Goal: Task Accomplishment & Management: Use online tool/utility

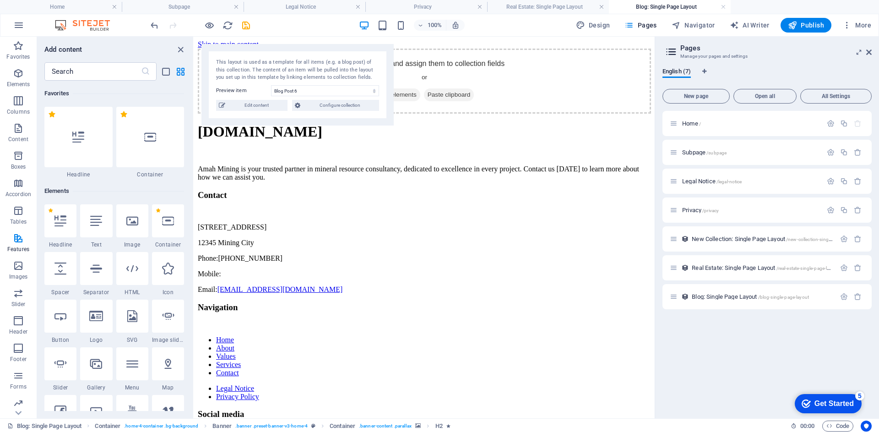
scroll to position [4459, 0]
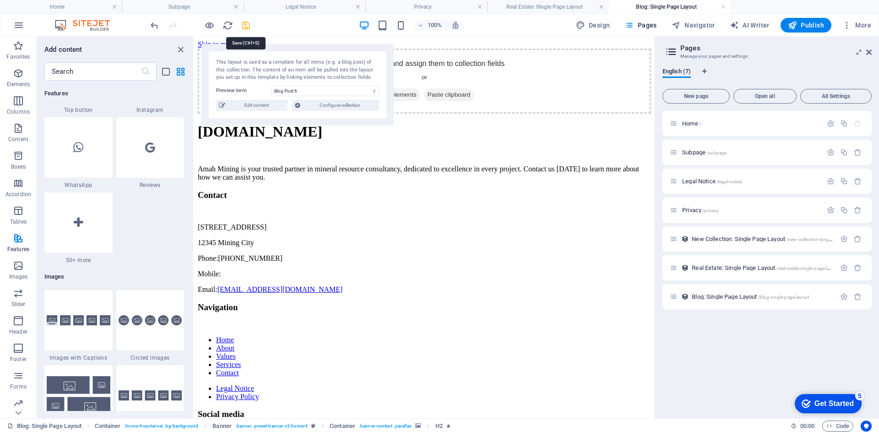
click at [244, 25] on icon "save" at bounding box center [246, 25] width 11 height 11
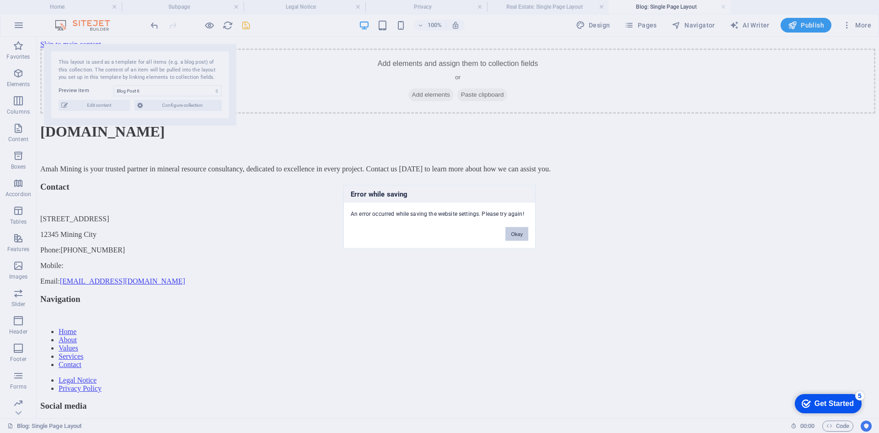
click at [513, 235] on button "Okay" at bounding box center [516, 234] width 23 height 14
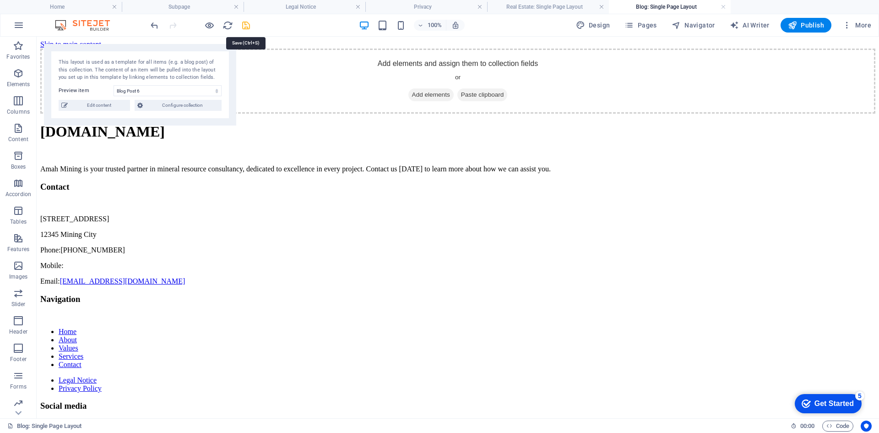
click at [244, 23] on icon "save" at bounding box center [246, 25] width 11 height 11
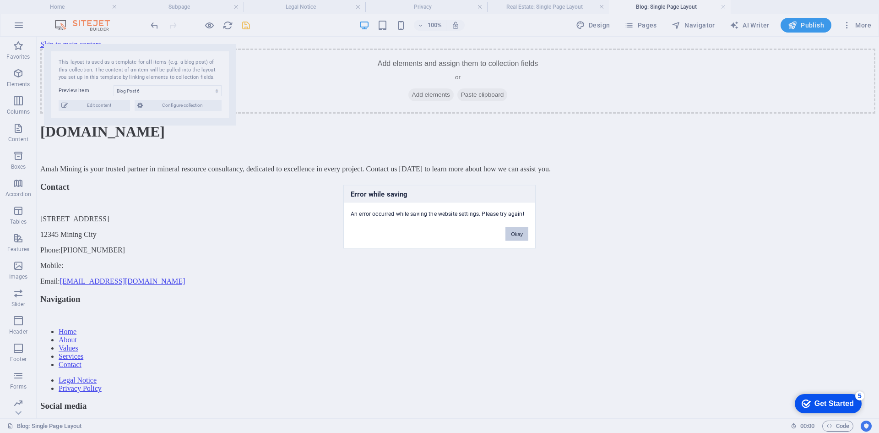
click at [524, 234] on button "Okay" at bounding box center [516, 234] width 23 height 14
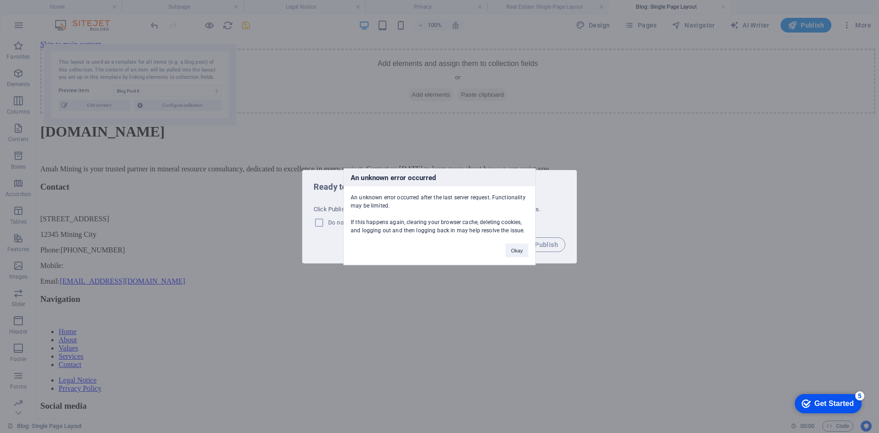
click at [520, 249] on button "Okay" at bounding box center [516, 250] width 23 height 14
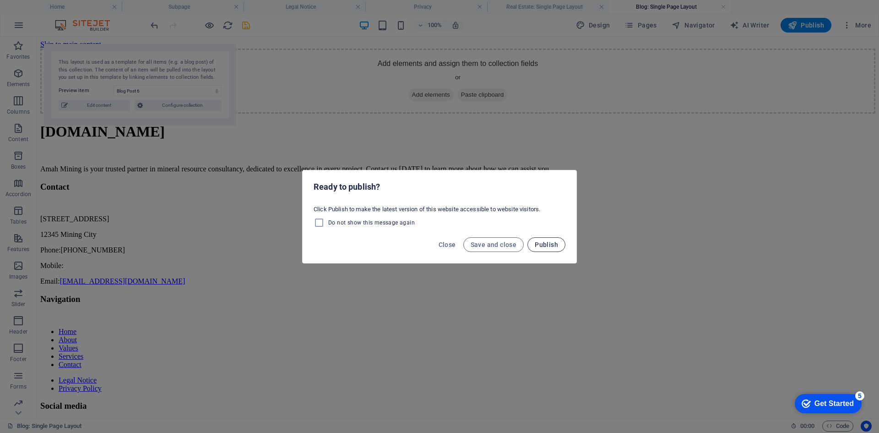
click at [543, 243] on span "Publish" at bounding box center [546, 244] width 23 height 7
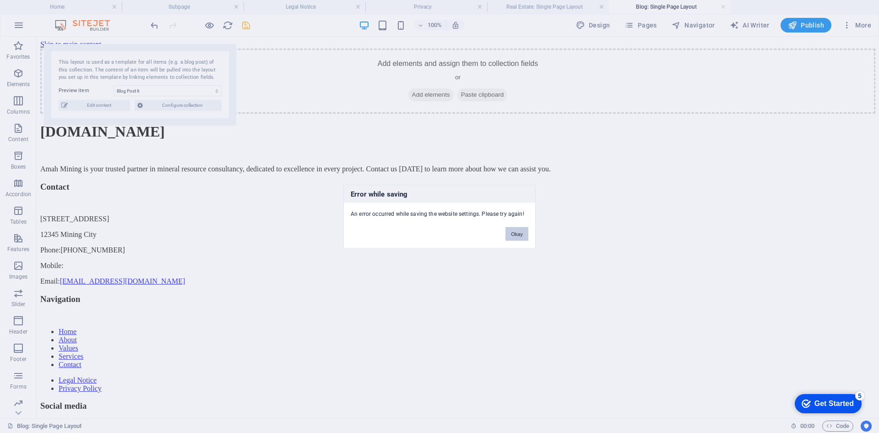
click at [516, 233] on button "Okay" at bounding box center [516, 234] width 23 height 14
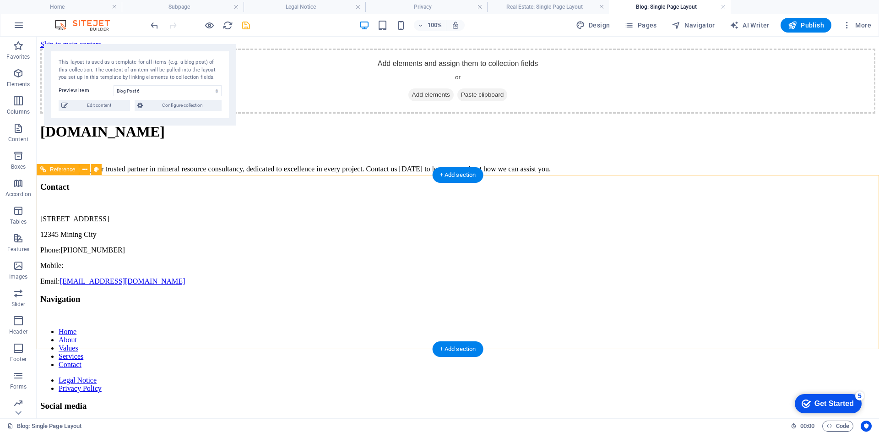
click at [285, 173] on div "Amah Mining is your trusted partner in mineral resource consultancy, dedicated …" at bounding box center [457, 169] width 835 height 8
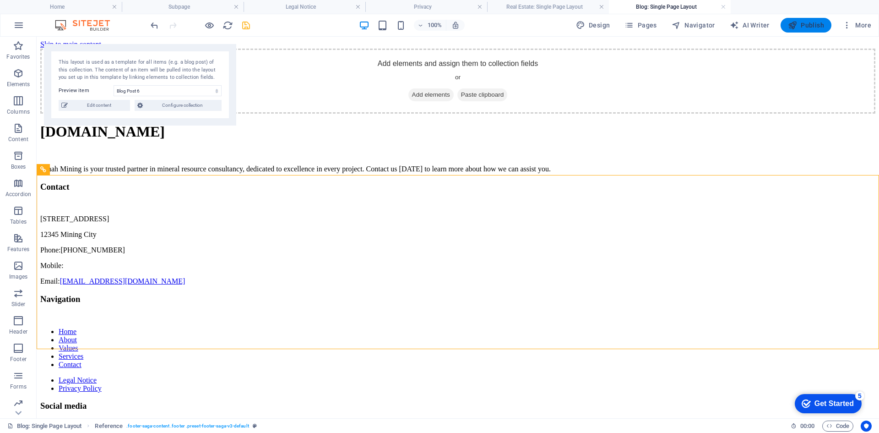
click at [804, 29] on span "Publish" at bounding box center [806, 25] width 36 height 9
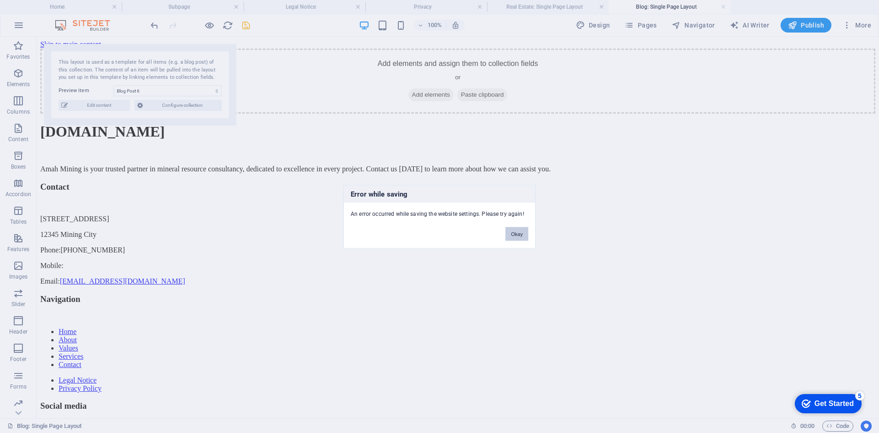
click at [519, 234] on button "Okay" at bounding box center [516, 234] width 23 height 14
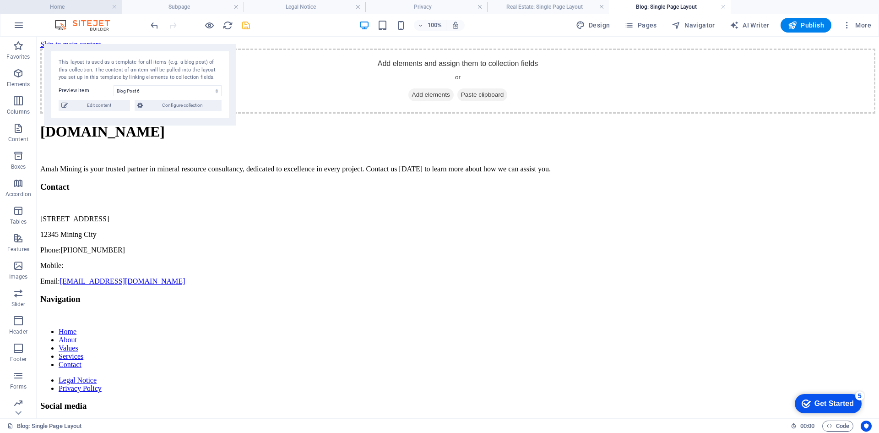
click at [83, 7] on h4 "Home" at bounding box center [61, 7] width 122 height 10
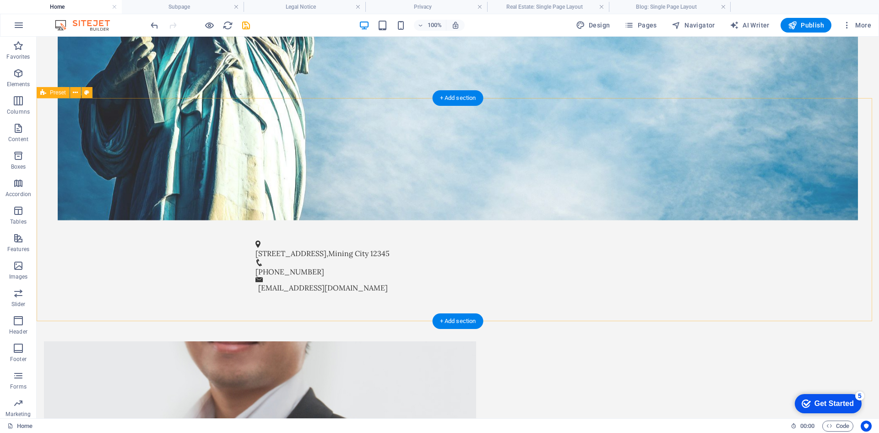
scroll to position [366, 0]
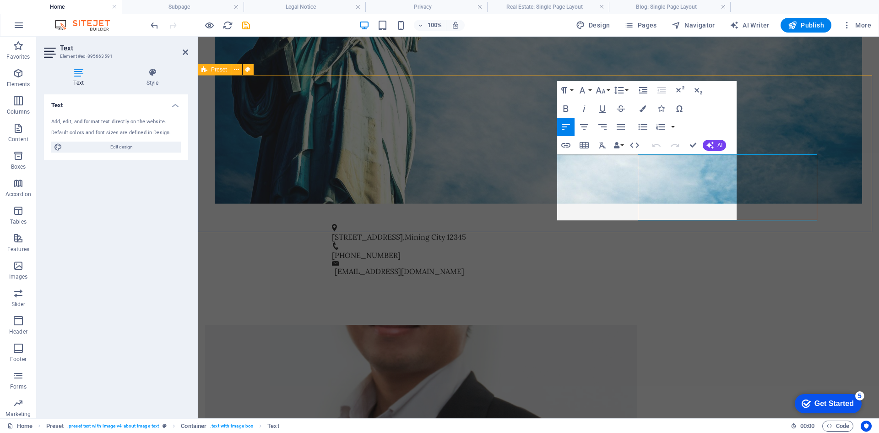
drag, startPoint x: 689, startPoint y: 184, endPoint x: 528, endPoint y: 184, distance: 161.1
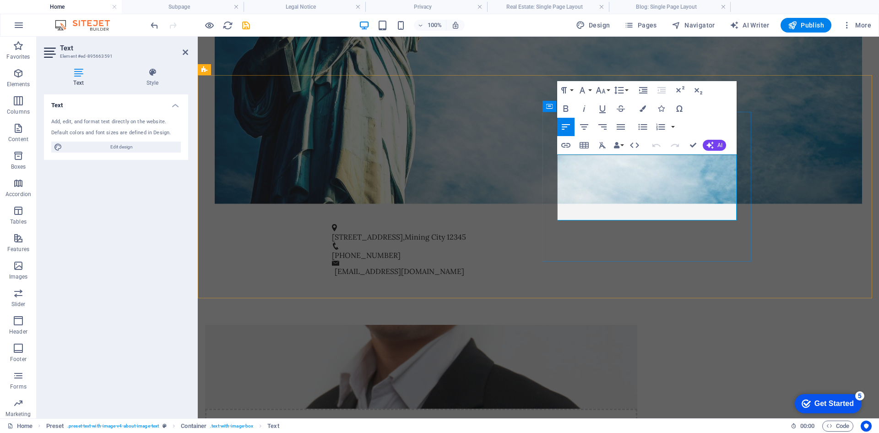
click at [460, 325] on div "Drop content here or Add elements Paste clipboard" at bounding box center [421, 399] width 432 height 149
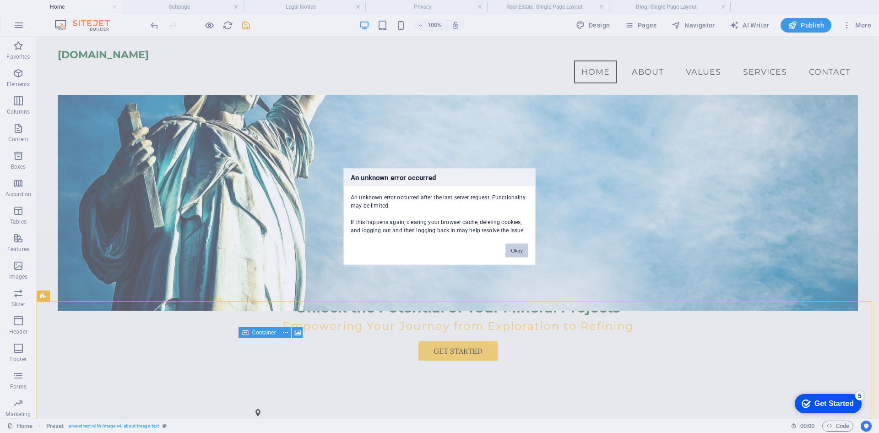
scroll to position [92, 0]
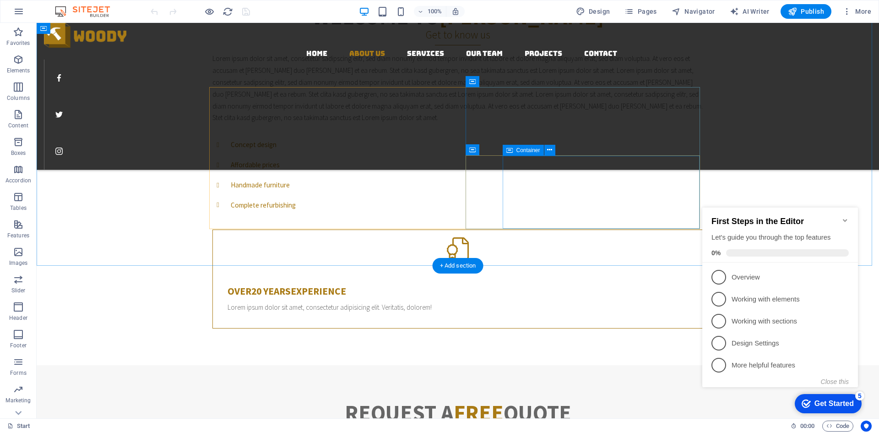
scroll to position [504, 0]
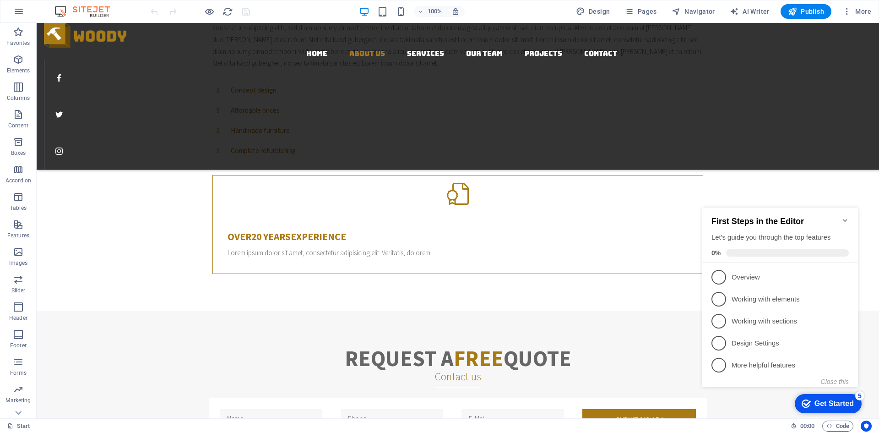
click at [846, 217] on icon "Minimize checklist" at bounding box center [844, 220] width 7 height 7
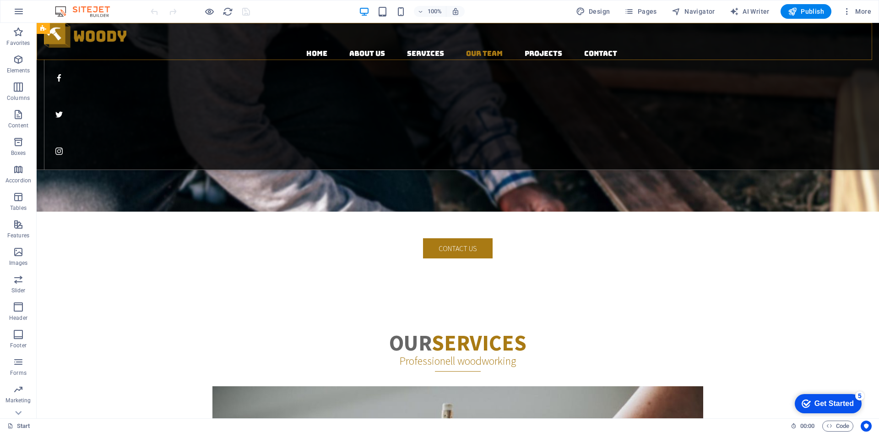
scroll to position [1316, 0]
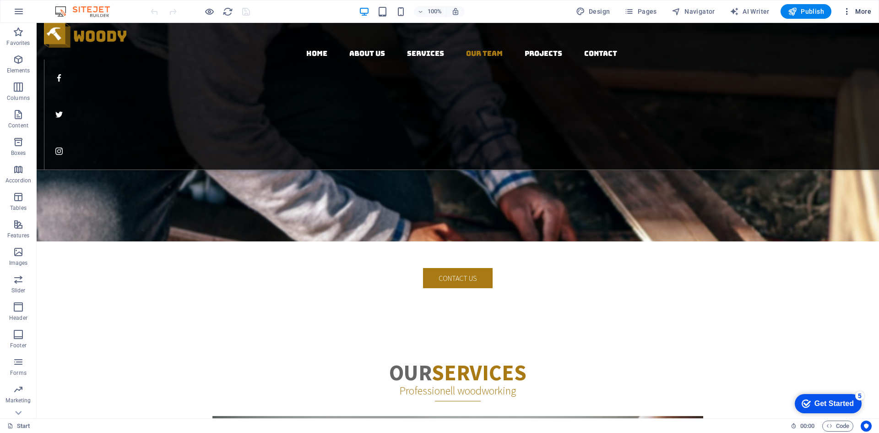
click at [863, 7] on span "More" at bounding box center [856, 11] width 29 height 9
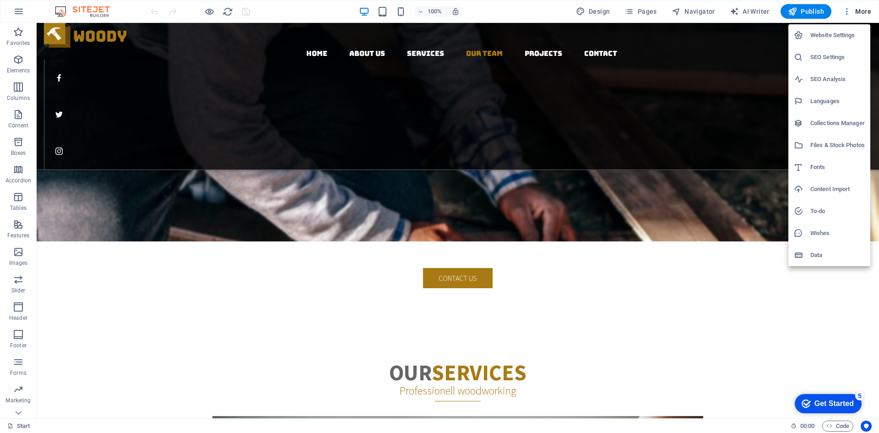
click at [822, 34] on h6 "Website Settings" at bounding box center [837, 35] width 54 height 11
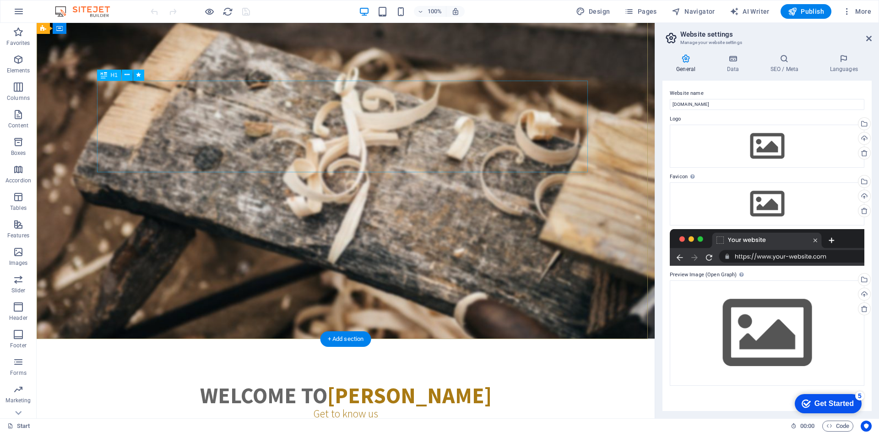
scroll to position [0, 0]
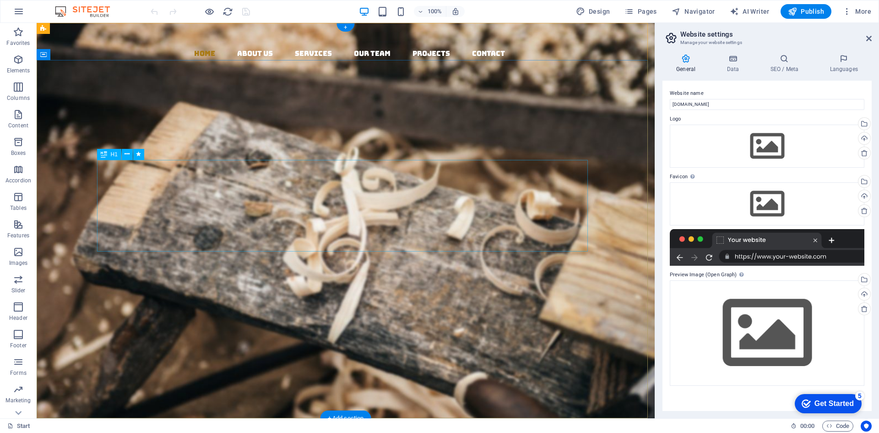
click at [268, 206] on div "Woodworks ­ made with Passion" at bounding box center [345, 252] width 491 height 92
click at [377, 206] on div "Woodworks ­ made with Passion" at bounding box center [345, 252] width 491 height 92
click at [401, 206] on div "Woodworks ­ made with Passion" at bounding box center [345, 252] width 491 height 92
click at [331, 206] on div "Woodworks ­ made with Passion" at bounding box center [345, 252] width 491 height 92
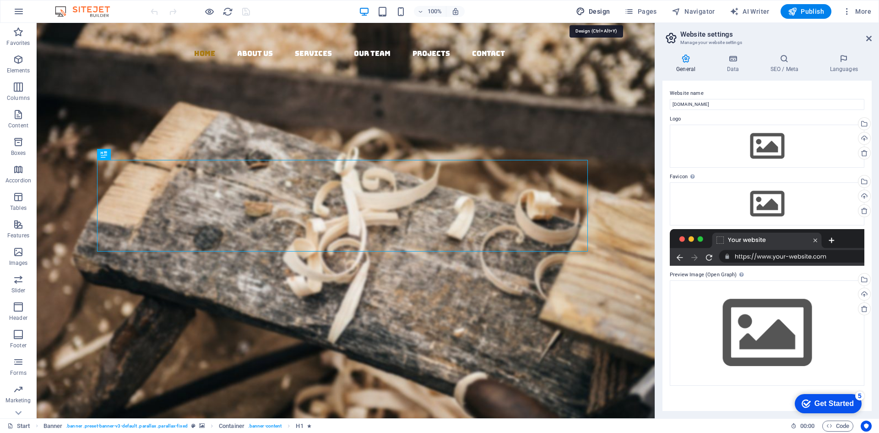
click at [598, 11] on span "Design" at bounding box center [593, 11] width 34 height 9
select select "rem"
select select "300"
select select "px"
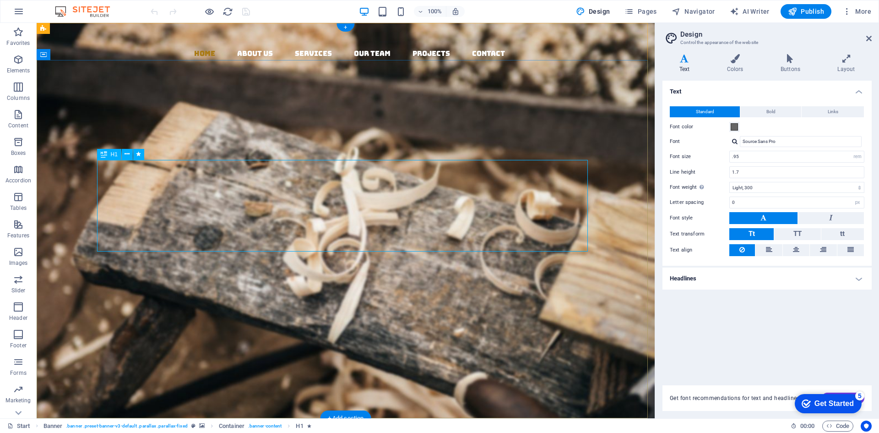
click at [296, 209] on div "Woodworks ­ made with Passion" at bounding box center [345, 252] width 491 height 92
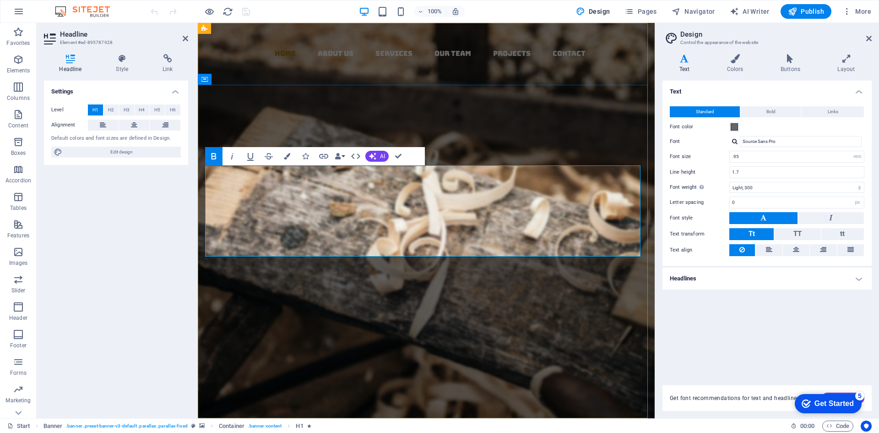
click at [292, 204] on strong "Woodworks ­" at bounding box center [370, 229] width 266 height 50
click at [487, 204] on strong "Woodworks ­" at bounding box center [370, 229] width 266 height 50
click at [419, 303] on div "Lorem ipsum dolor sit amet, consectetuer adipiscing elit. Aenean commodo ligula…" at bounding box center [426, 324] width 442 height 43
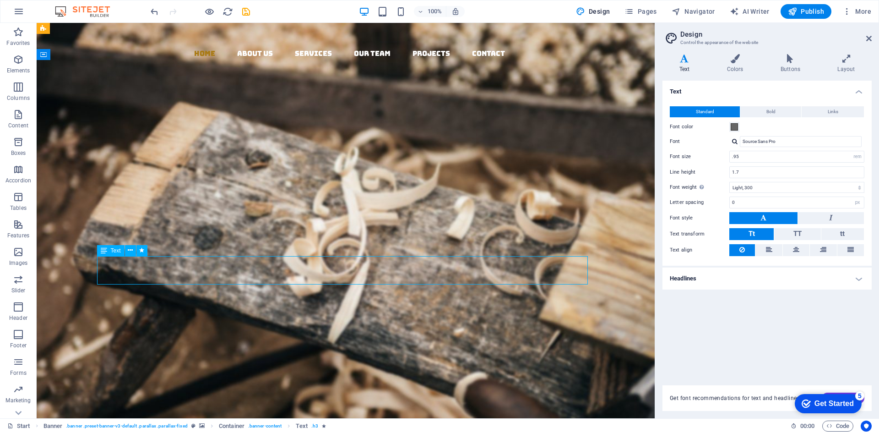
click at [419, 303] on div "Lorem ipsum dolor sit amet, consectetuer adipiscing elit. Aenean commodo ligula…" at bounding box center [345, 317] width 491 height 28
click at [417, 303] on div "Lorem ipsum dolor sit amet, consectetuer adipiscing elit. Aenean commodo ligula…" at bounding box center [345, 317] width 491 height 28
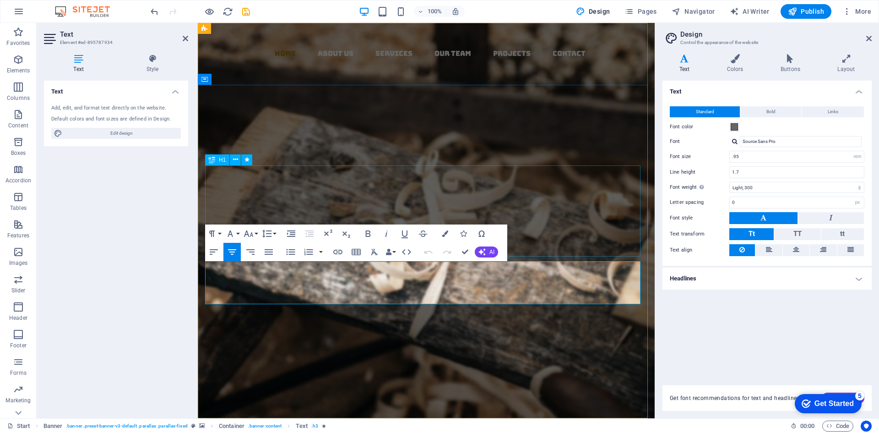
click at [408, 206] on div "mining ­ made with Passion" at bounding box center [426, 252] width 442 height 92
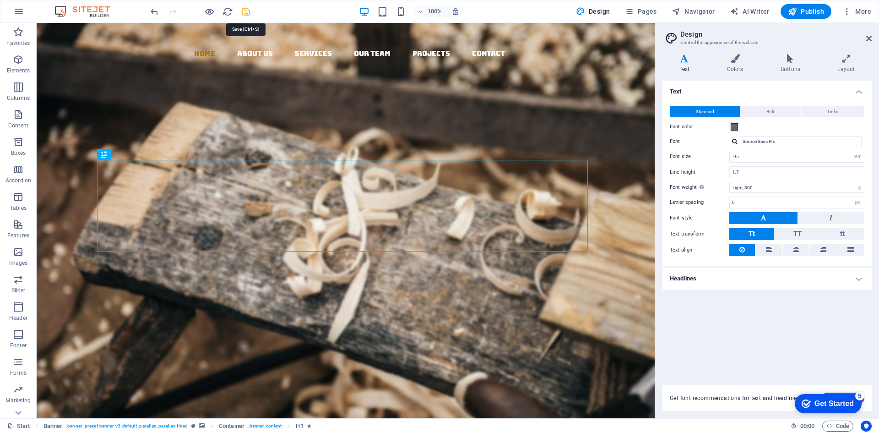
click at [245, 15] on icon "save" at bounding box center [246, 11] width 11 height 11
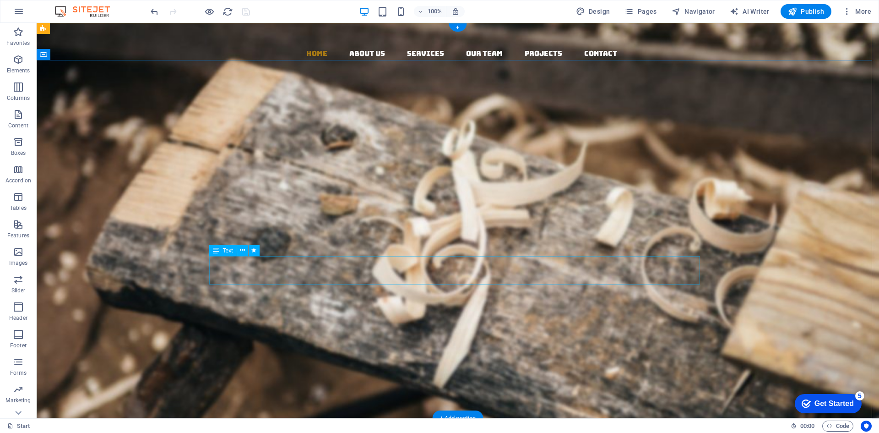
click at [258, 303] on div "Lorem ipsum dolor sit amet, consectetuer adipiscing elit. Aenean commodo ligula…" at bounding box center [457, 317] width 491 height 28
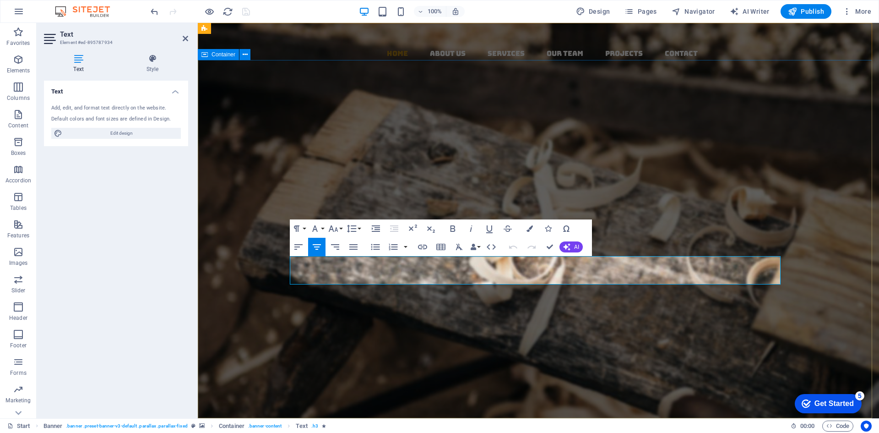
click at [258, 264] on div "mining ­ made with Passion Lorem ipsum dolor sit amet, consectetuer adipiscing …" at bounding box center [538, 298] width 681 height 257
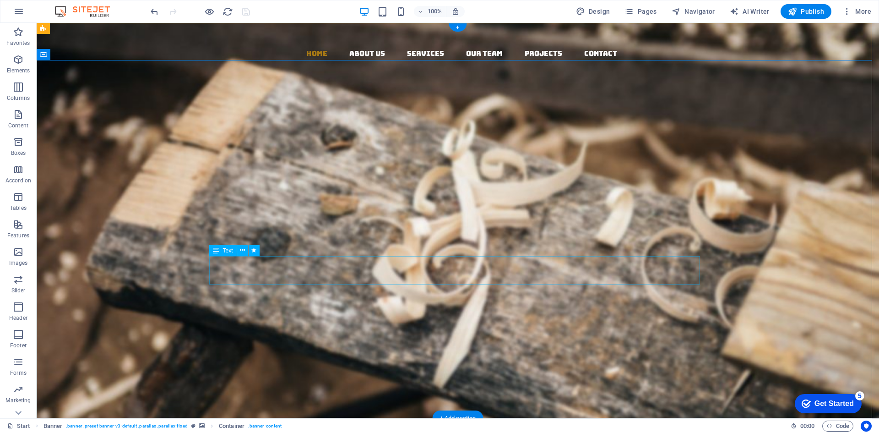
click at [317, 303] on div "Lorem ipsum dolor sit amet, consectetuer adipiscing elit. Aenean commodo ligula…" at bounding box center [457, 317] width 491 height 28
click at [316, 303] on div "Lorem ipsum dolor sit amet, consectetuer adipiscing elit. Aenean commodo ligula…" at bounding box center [457, 317] width 491 height 28
click at [315, 303] on div "Lorem ipsum dolor sit amet, consectetuer adipiscing elit. Aenean commodo ligula…" at bounding box center [457, 317] width 491 height 28
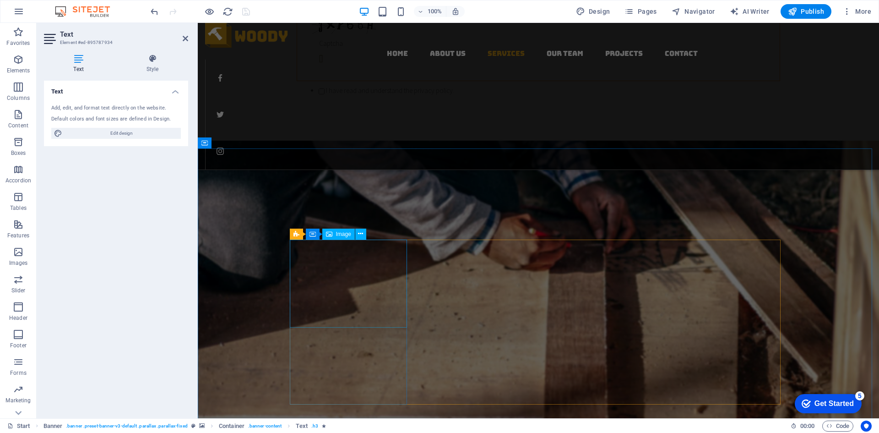
scroll to position [1007, 0]
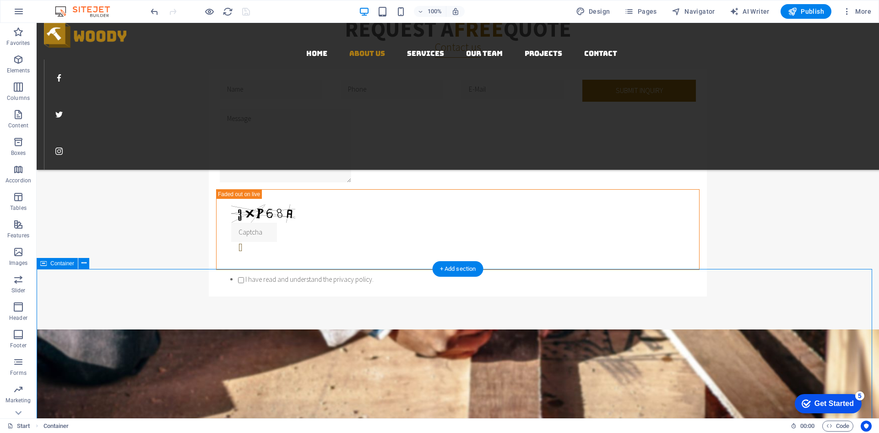
scroll to position [916, 0]
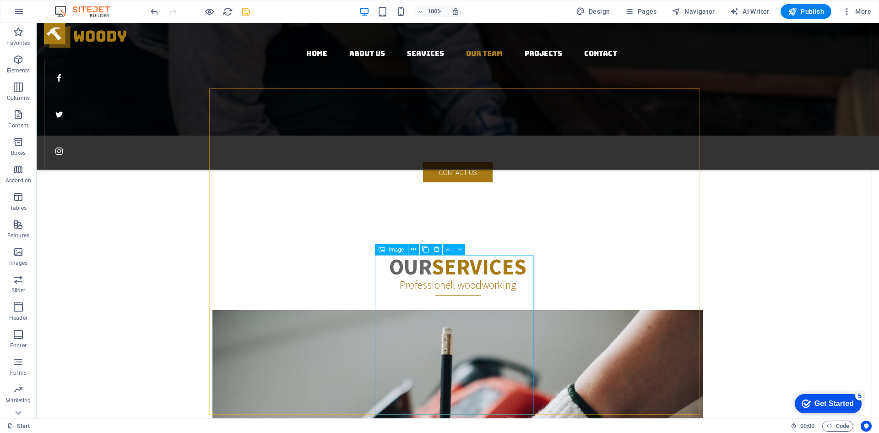
scroll to position [1465, 0]
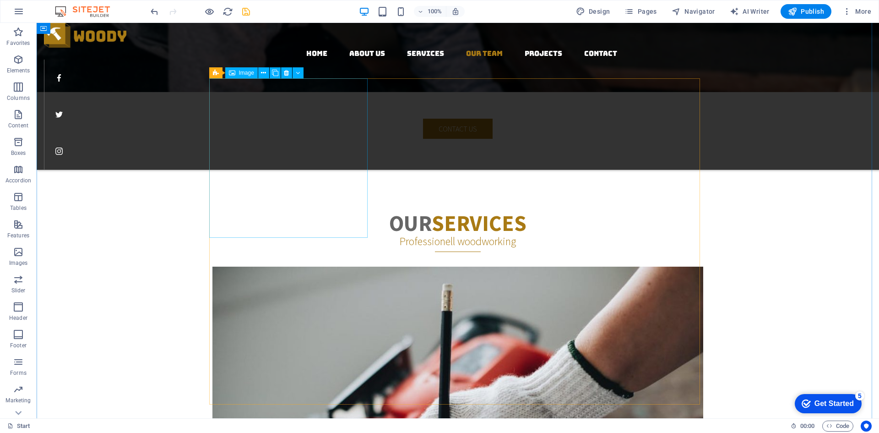
drag, startPoint x: 283, startPoint y: 183, endPoint x: 121, endPoint y: 184, distance: 162.1
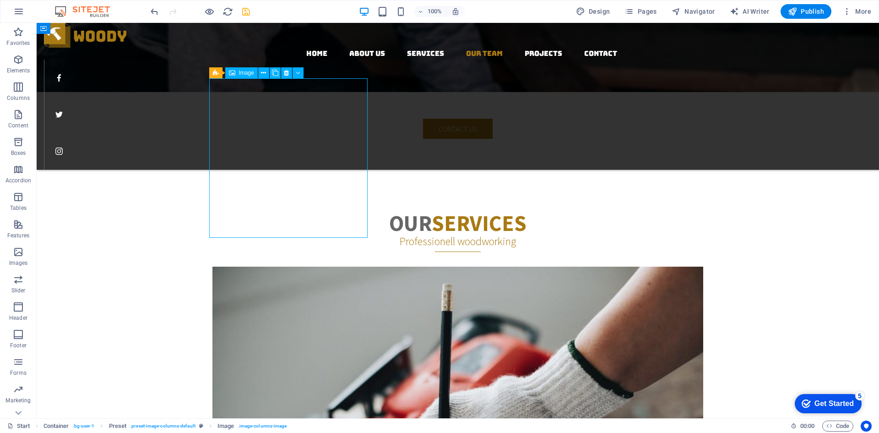
select select "%"
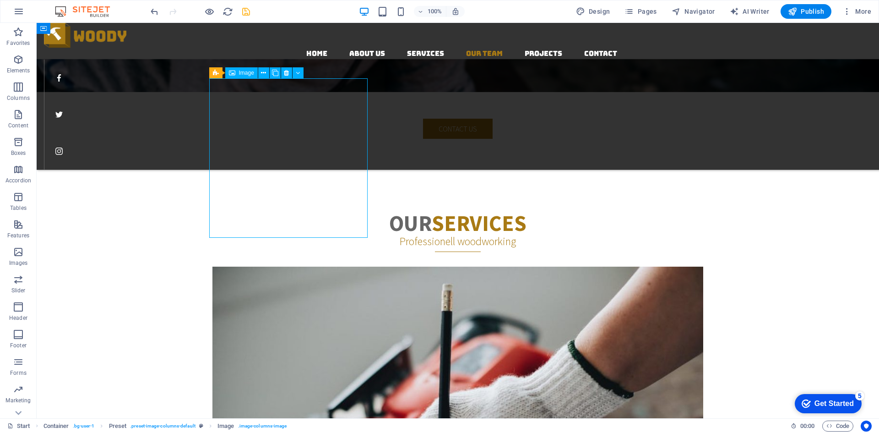
select select "%"
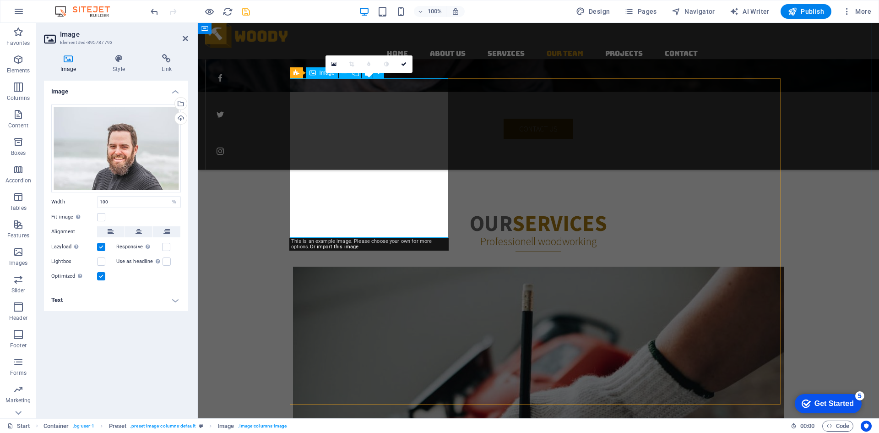
click at [166, 65] on h4 "Link" at bounding box center [166, 63] width 43 height 19
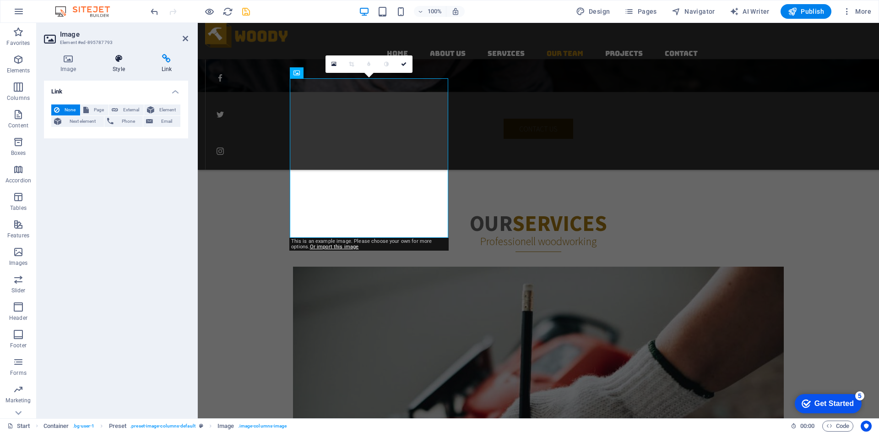
click at [125, 61] on icon at bounding box center [118, 58] width 45 height 9
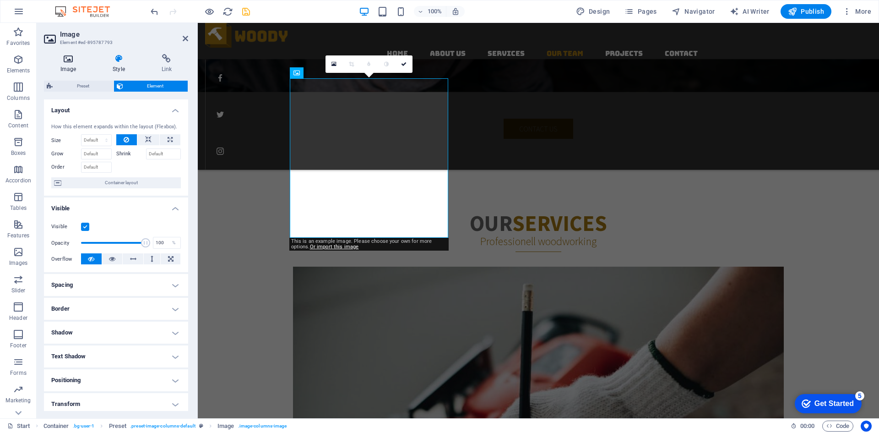
click at [66, 65] on h4 "Image" at bounding box center [70, 63] width 52 height 19
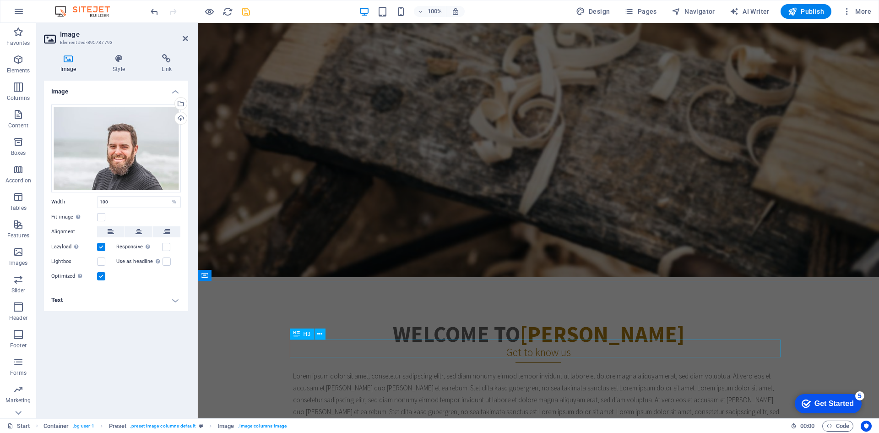
scroll to position [137, 0]
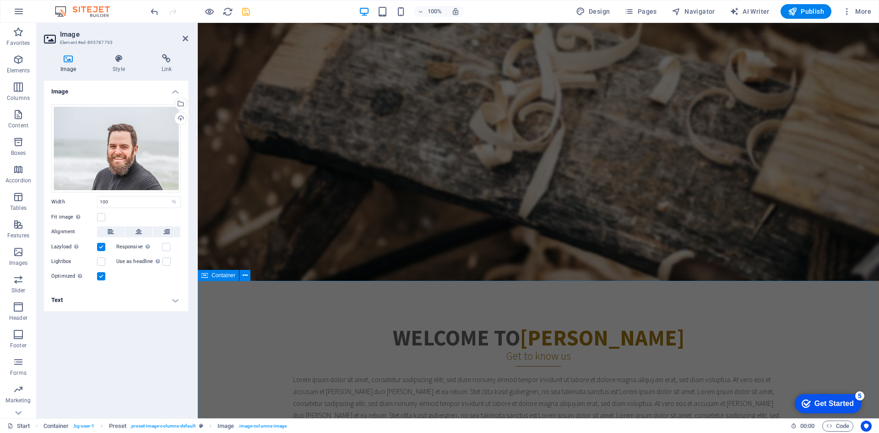
click at [477, 278] on div "mining ­ made with Passion Lorem ipsum dolor sit amet, consectetuer adipiscing …" at bounding box center [538, 161] width 681 height 257
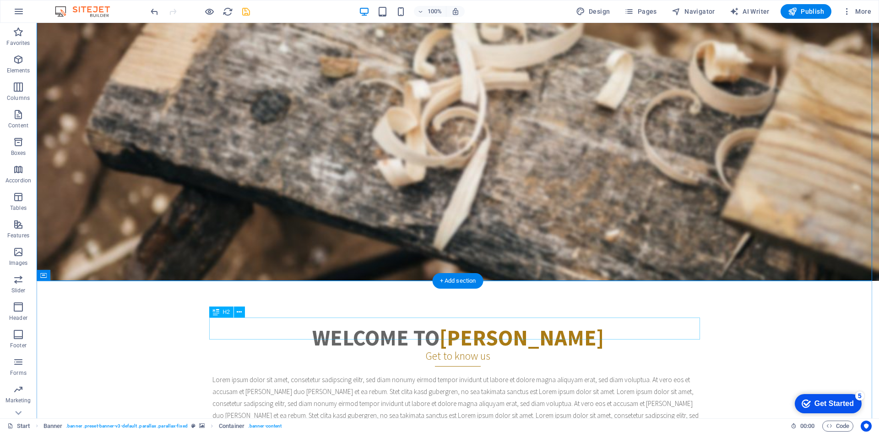
click at [458, 327] on div "Welcome to Woody" at bounding box center [457, 337] width 491 height 22
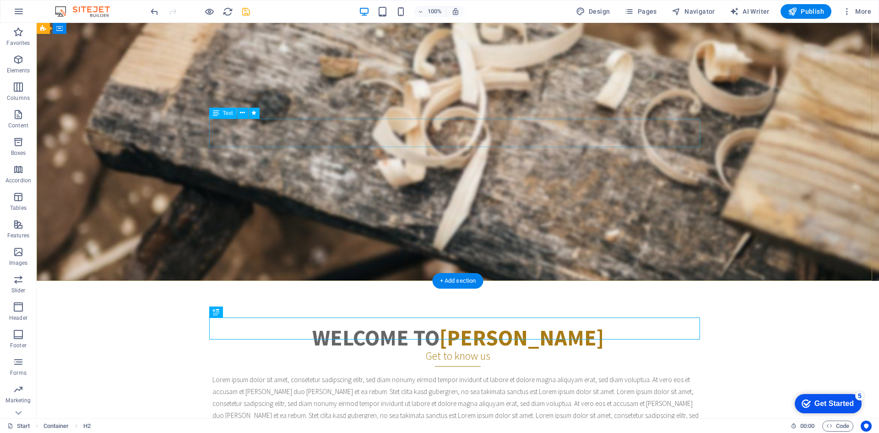
click at [246, 165] on div "Lorem ipsum dolor sit amet, consectetuer adipiscing elit. Aenean commodo ligula…" at bounding box center [457, 179] width 491 height 28
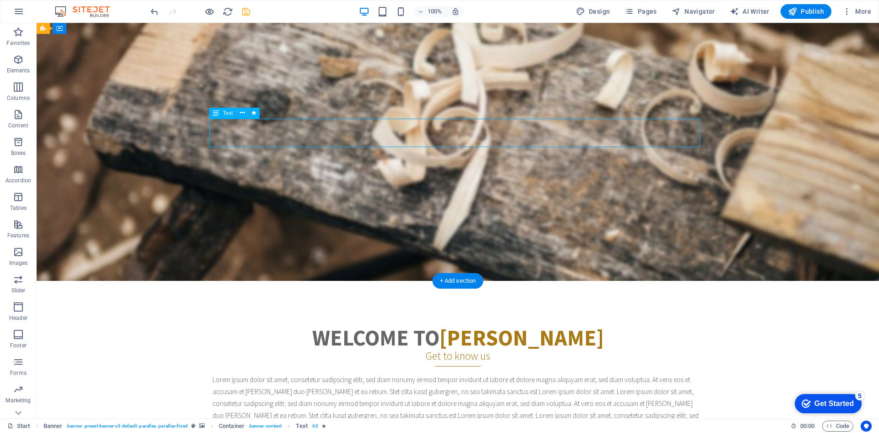
click at [250, 165] on div "Lorem ipsum dolor sit amet, consectetuer adipiscing elit. Aenean commodo ligula…" at bounding box center [457, 179] width 491 height 28
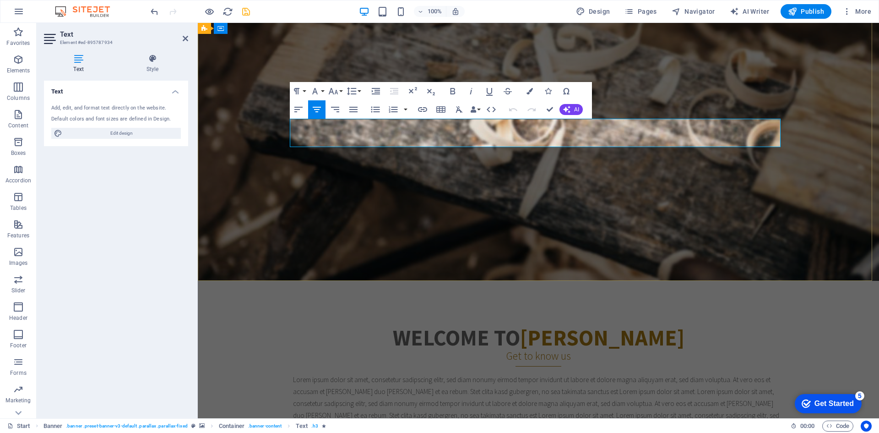
click at [328, 165] on p "Lorem ipsum dolor sit amet, consectetuer adipiscing elit. Aenean commodo ligula…" at bounding box center [538, 179] width 491 height 28
click at [456, 165] on span "Lorem ipsum dolor sit amet, consectetuer adipiscing elit. Aenean commodo ligula…" at bounding box center [538, 179] width 471 height 28
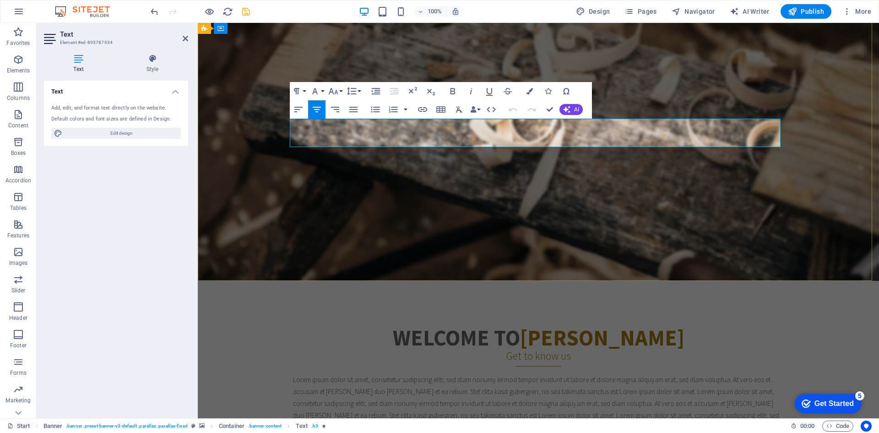
click at [456, 165] on span "Lorem ipsum dolor sit amet, consectetuer adipiscing elit. Aenean commodo ligula…" at bounding box center [538, 179] width 471 height 28
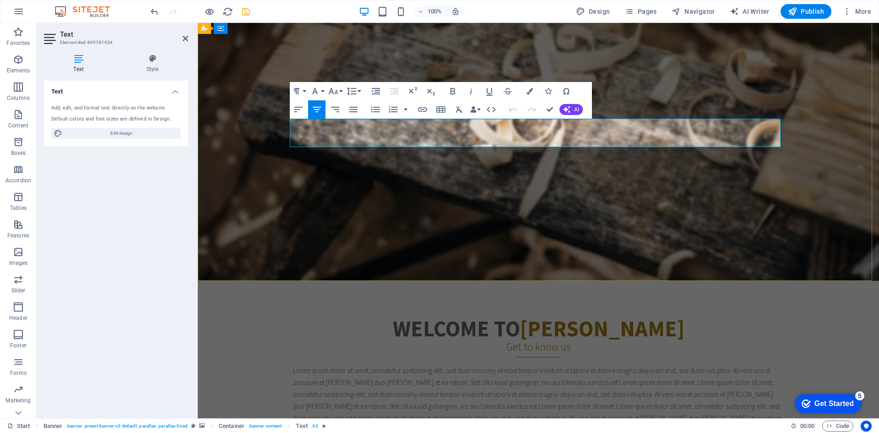
scroll to position [144, 0]
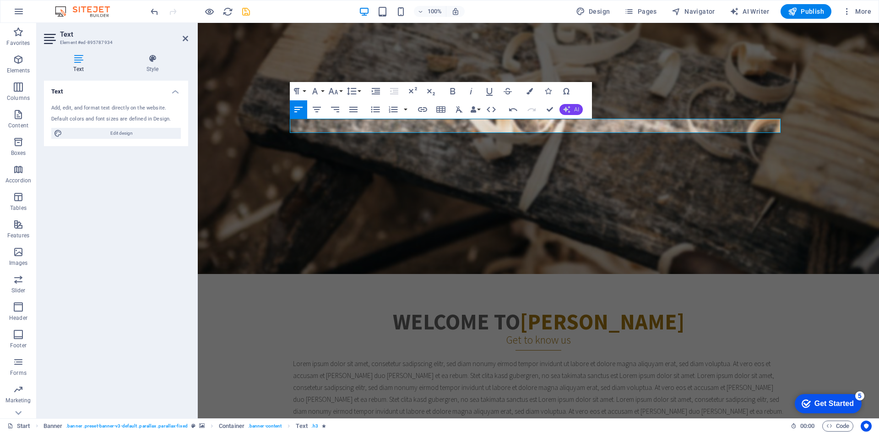
click at [568, 106] on icon "button" at bounding box center [566, 109] width 7 height 7
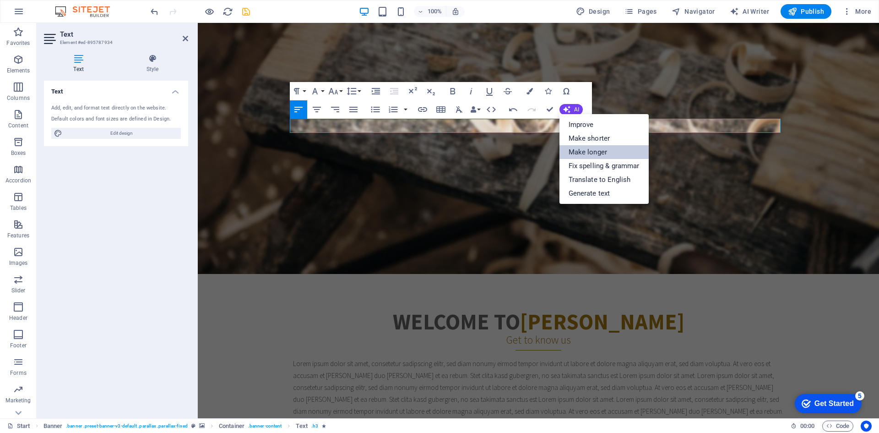
click at [607, 151] on link "Make longer" at bounding box center [603, 152] width 89 height 14
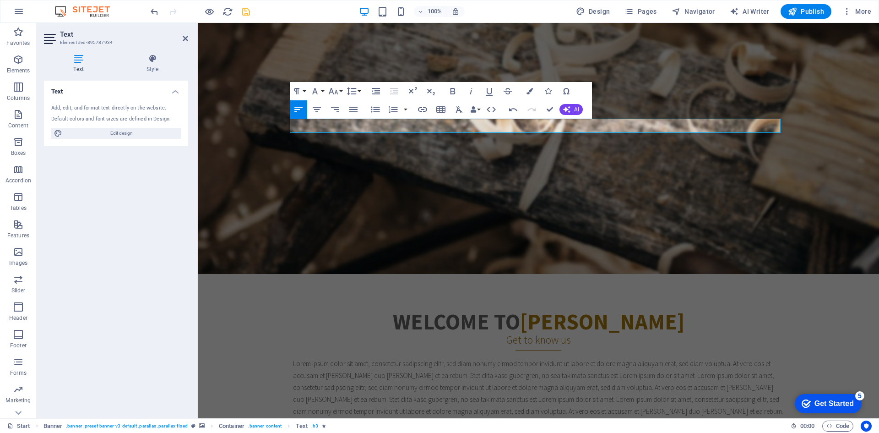
click at [560, 115] on div "Undo Redo Confirm (Ctrl+⏎) AI Improve Make shorter Make longer Fix spelling & g…" at bounding box center [543, 109] width 79 height 18
click at [572, 112] on button "AI" at bounding box center [570, 109] width 23 height 11
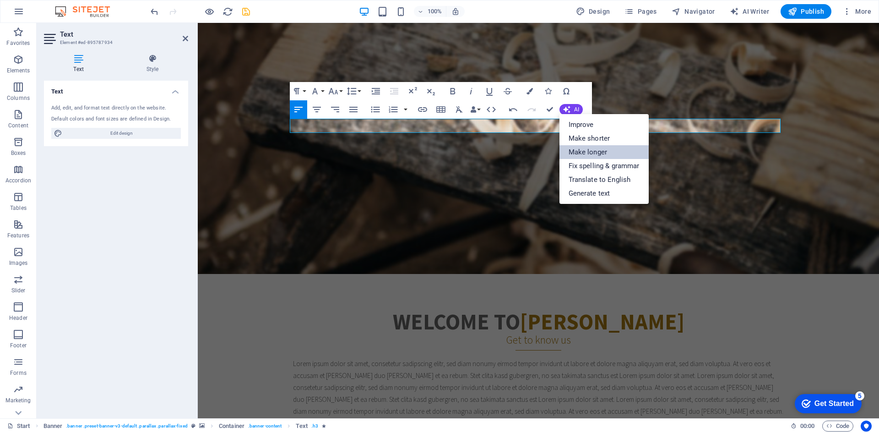
click at [582, 152] on link "Make longer" at bounding box center [603, 152] width 89 height 14
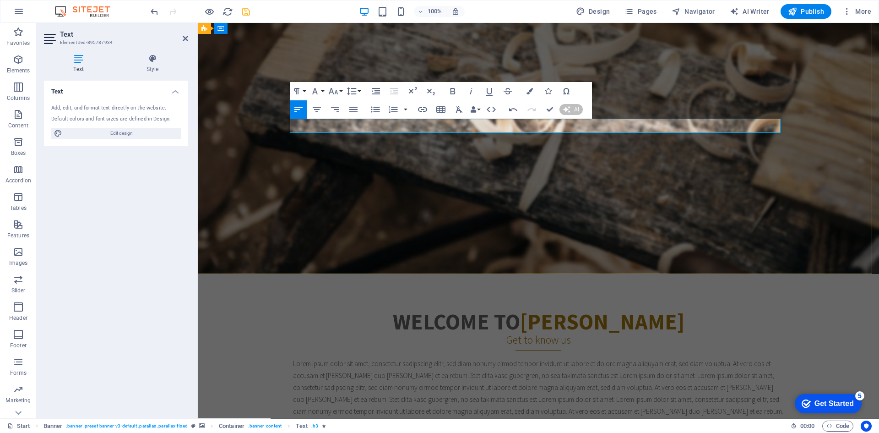
click at [487, 158] on p "Professional Mining Consultancy Services" at bounding box center [538, 165] width 491 height 14
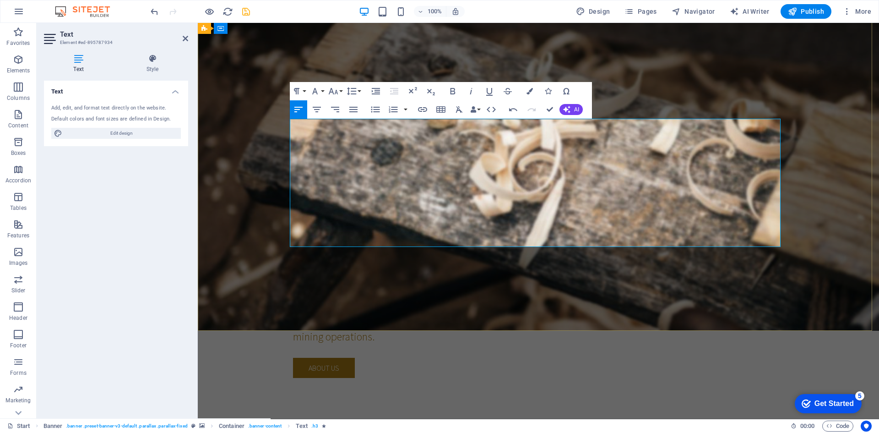
click at [487, 215] on p "Expert Mining Consultancy Services for Your Success At our firm, we offer a com…" at bounding box center [538, 279] width 491 height 129
click at [474, 215] on p "Expert Mining Consultancy Services for Your Success At our firm, we offer a com…" at bounding box center [538, 279] width 491 height 129
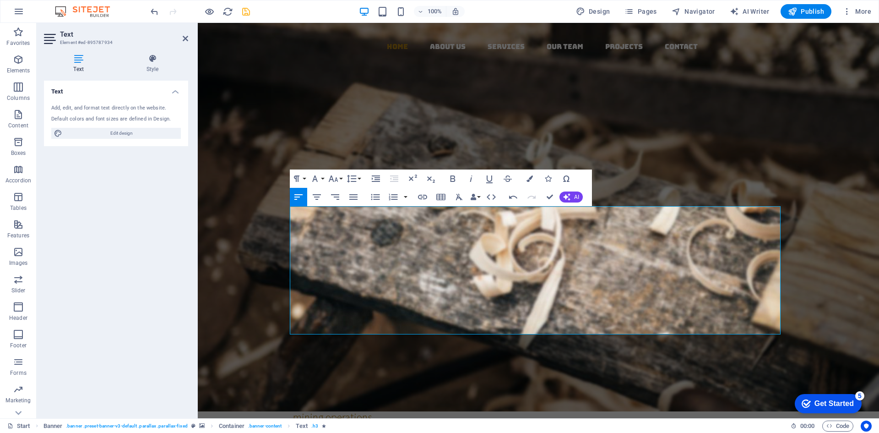
scroll to position [0, 0]
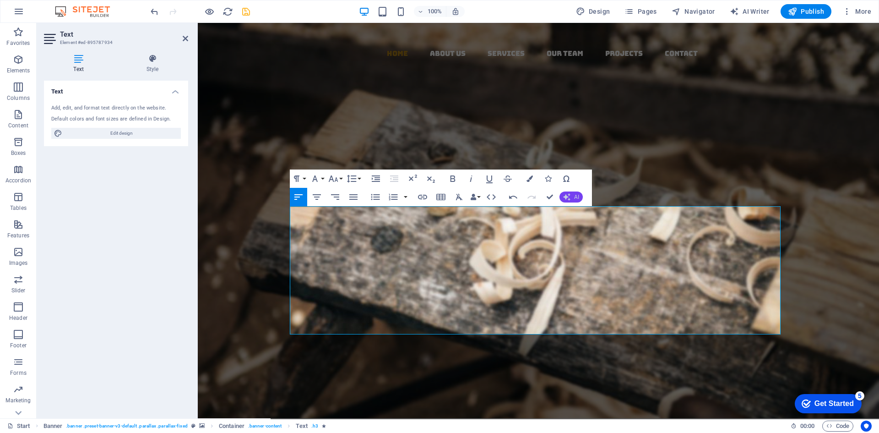
click at [572, 195] on button "AI" at bounding box center [570, 196] width 23 height 11
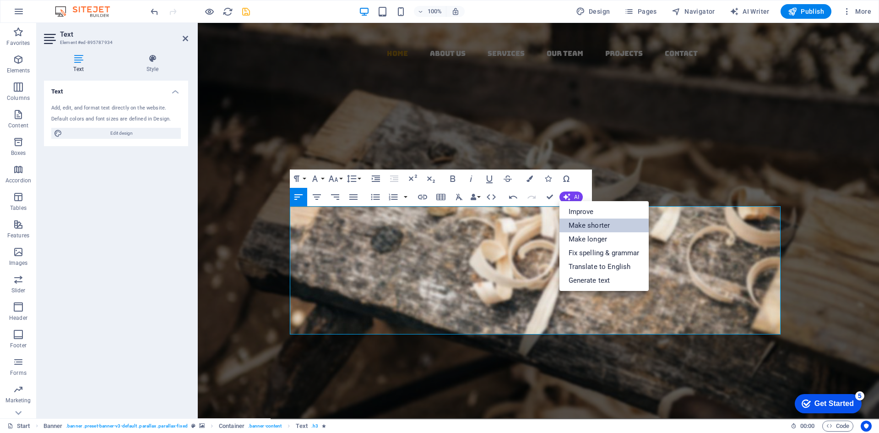
click at [591, 227] on link "Make shorter" at bounding box center [603, 225] width 89 height 14
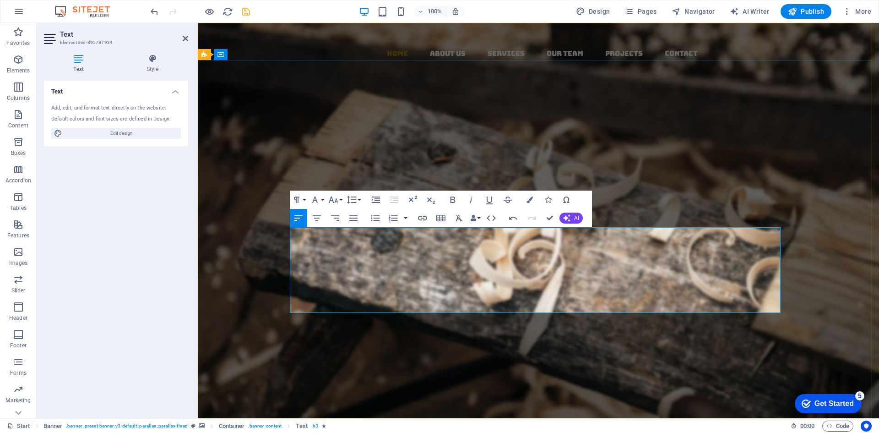
click at [416, 303] on p "Expert Mining Consultancy Services for Your Success We offer a wide range of pr…" at bounding box center [538, 346] width 491 height 86
drag, startPoint x: 371, startPoint y: 251, endPoint x: 271, endPoint y: 233, distance: 102.0
click at [271, 233] on div "mining ­ made with Passion Expert Mining Consultancy Services for Your Success …" at bounding box center [538, 327] width 681 height 314
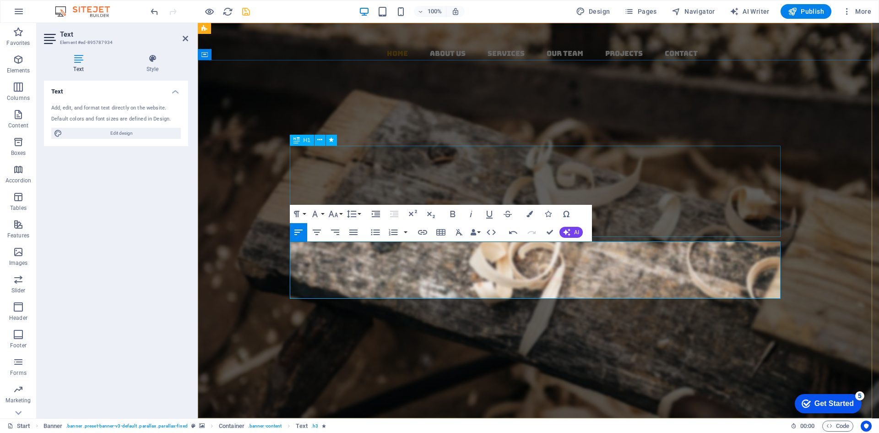
click at [683, 219] on div "mining ­ made with Passion" at bounding box center [538, 252] width 491 height 92
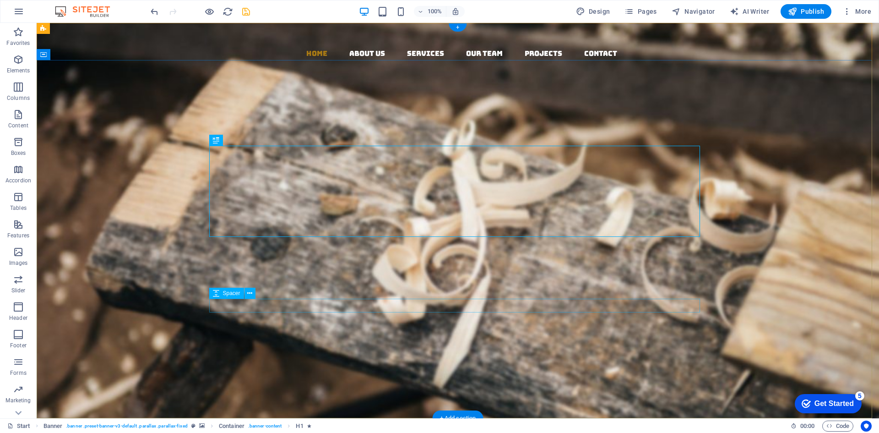
click at [679, 360] on div at bounding box center [457, 367] width 491 height 14
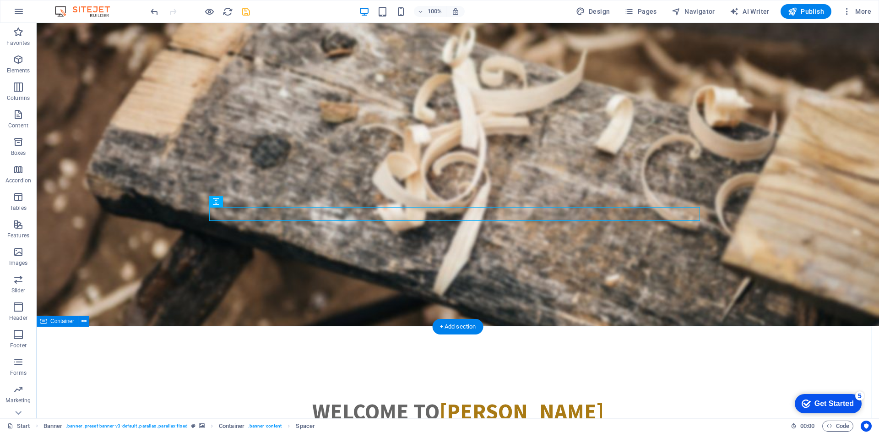
scroll to position [92, 0]
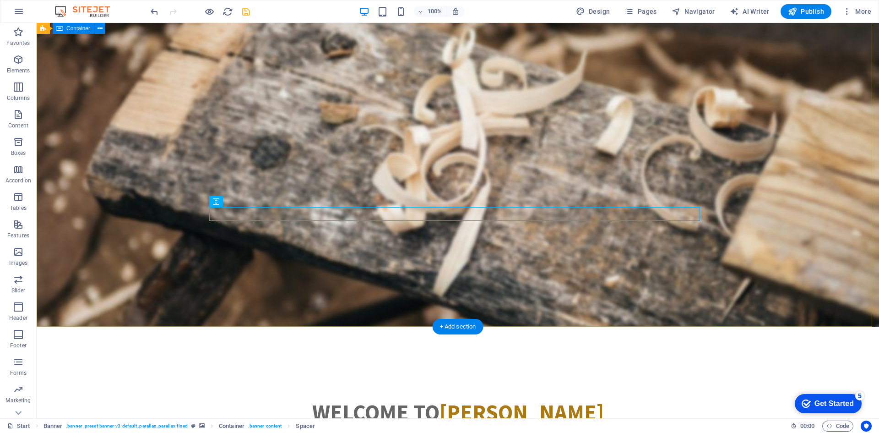
click at [640, 304] on div "mining ­ made with Passion We offer a wide range of professional mining consult…" at bounding box center [458, 221] width 842 height 286
click at [439, 211] on div "We offer a wide range of professional mining consultancy services tailored to t…" at bounding box center [457, 239] width 491 height 57
click at [432, 211] on div "We offer a wide range of professional mining consultancy services tailored to t…" at bounding box center [457, 239] width 491 height 57
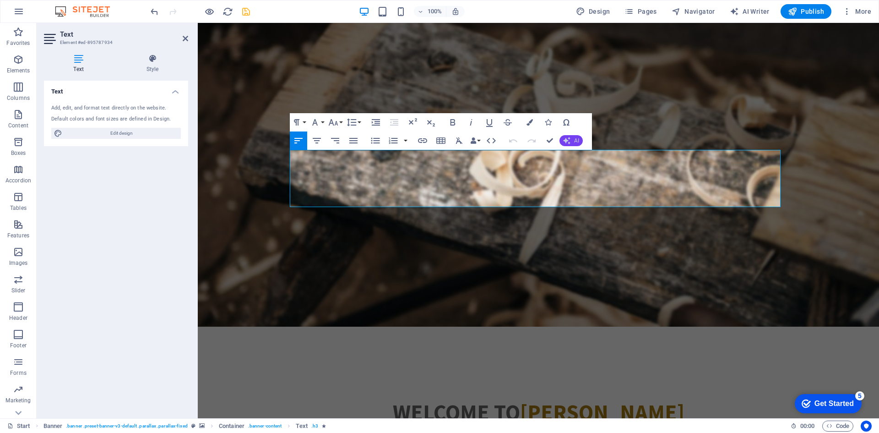
click at [578, 138] on span "AI" at bounding box center [576, 140] width 5 height 5
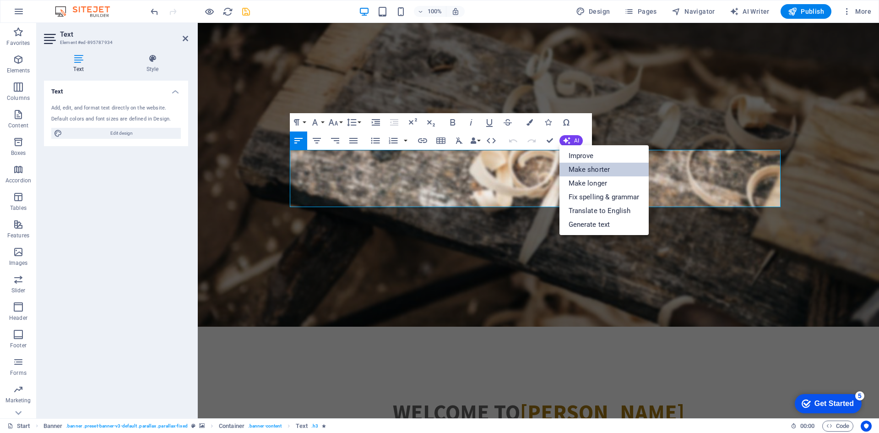
click at [584, 169] on link "Make shorter" at bounding box center [603, 170] width 89 height 14
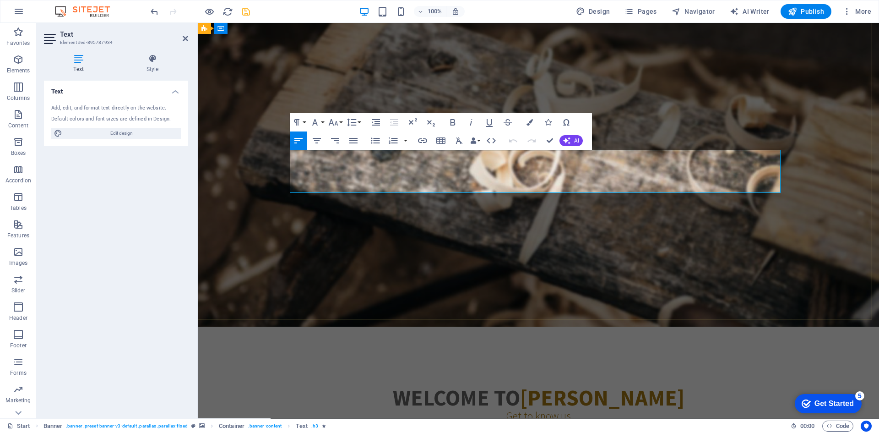
scroll to position [99, 0]
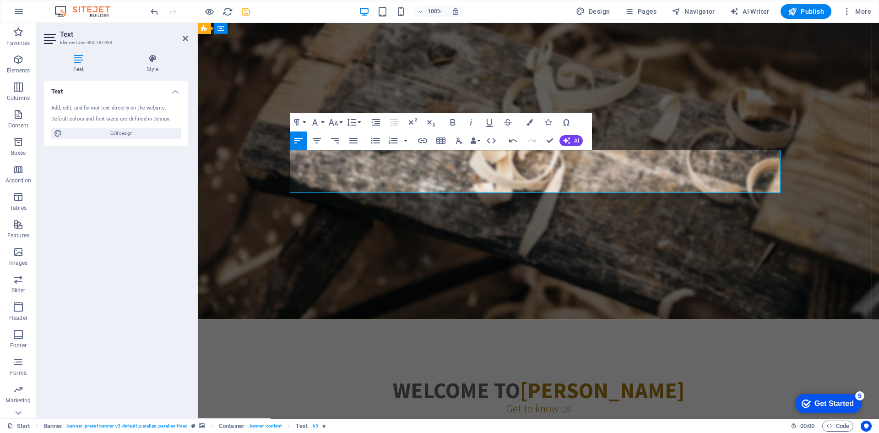
drag, startPoint x: 782, startPoint y: 192, endPoint x: 583, endPoint y: 169, distance: 200.0
click at [584, 204] on p "We provide professional mining consultancy services to meet diverse industry ne…" at bounding box center [538, 225] width 491 height 43
click at [341, 122] on button "Font Size" at bounding box center [334, 122] width 17 height 18
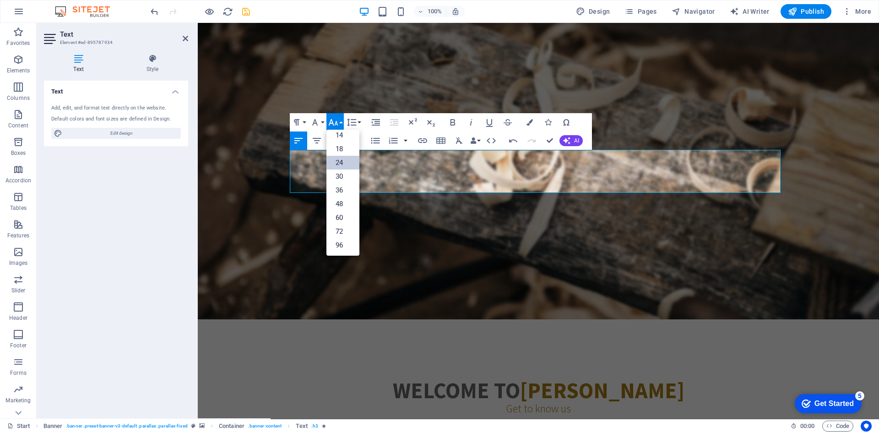
scroll to position [74, 0]
click at [453, 124] on icon "button" at bounding box center [452, 122] width 11 height 11
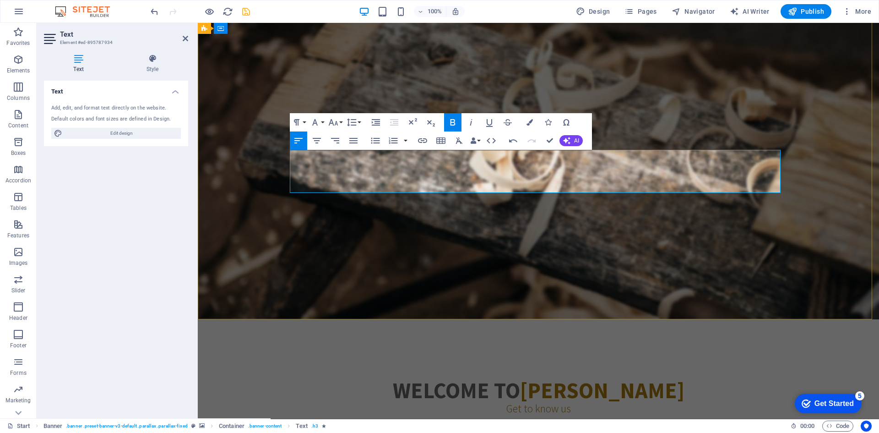
click at [341, 204] on p "We provide professional mining consultancy services to meet diverse industry ne…" at bounding box center [538, 225] width 491 height 43
click at [342, 204] on p "We provide professional mining consultancy services to meet diverse industry ne…" at bounding box center [538, 225] width 491 height 43
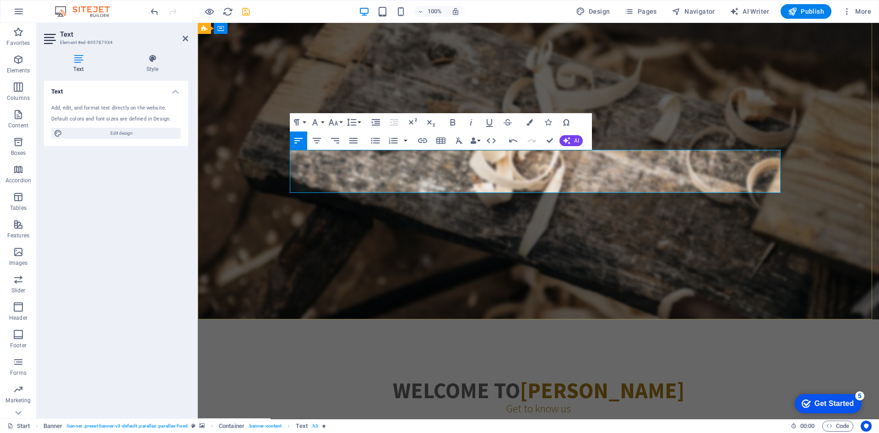
click at [342, 204] on p "We provide professional mining consultancy services to meet diverse industry ne…" at bounding box center [538, 225] width 491 height 43
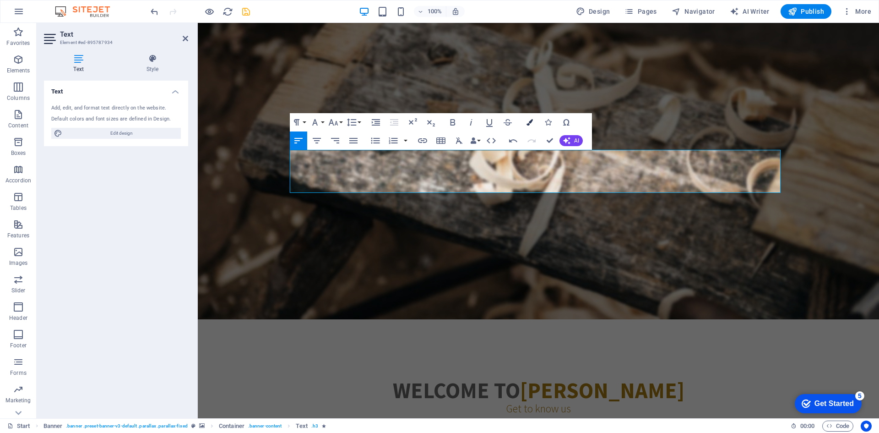
click at [529, 122] on icon "button" at bounding box center [529, 122] width 6 height 6
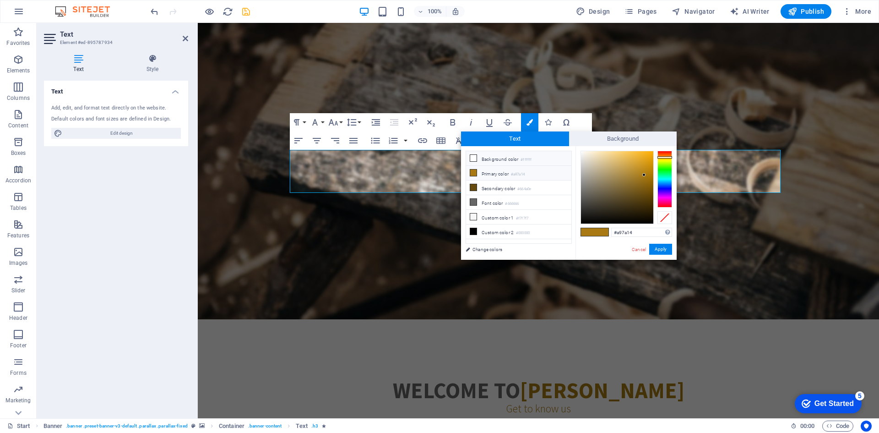
click at [473, 159] on icon at bounding box center [473, 158] width 6 height 6
type input "#ffffff"
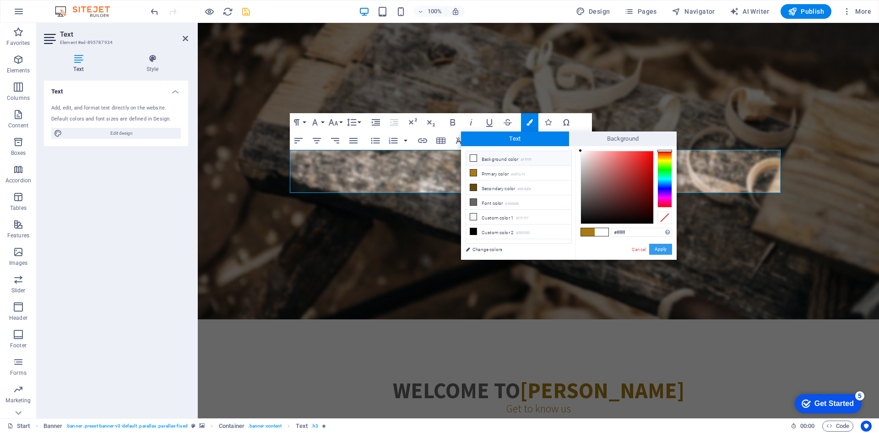
click at [654, 250] on button "Apply" at bounding box center [660, 249] width 23 height 11
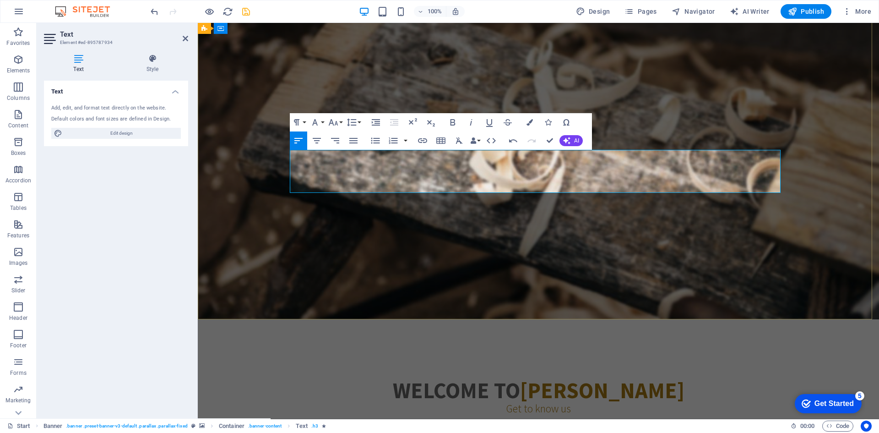
click at [393, 204] on span "We provide professional mining consultancy services to meet diverse industry ne…" at bounding box center [533, 225] width 481 height 43
click at [418, 250] on div "mining ­ made with Passion We provide professional mining consultancy services …" at bounding box center [538, 206] width 681 height 271
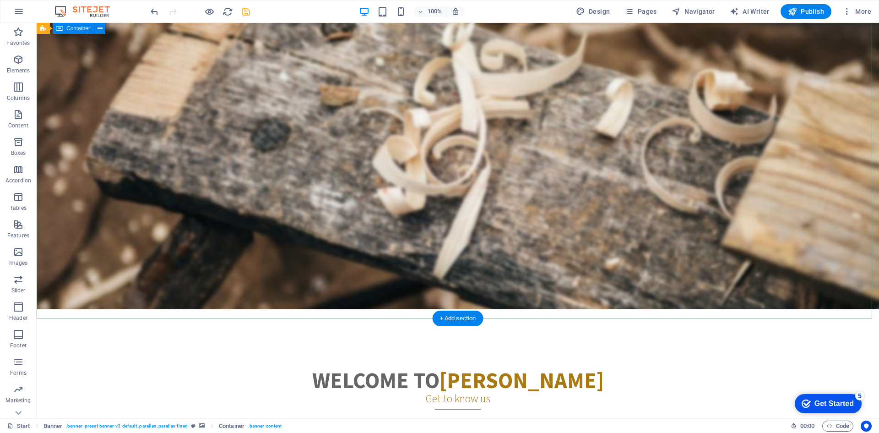
scroll to position [99, 0]
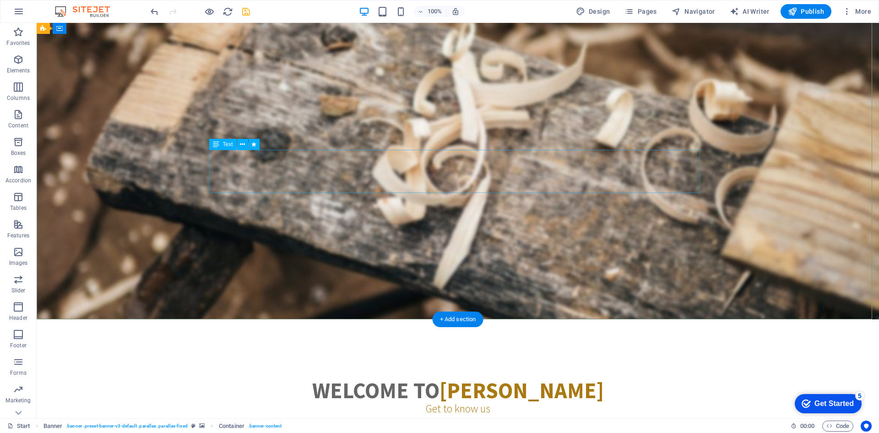
click at [567, 204] on div "We provide professional mining consultancy services to meet diverse industry ne…" at bounding box center [457, 225] width 491 height 43
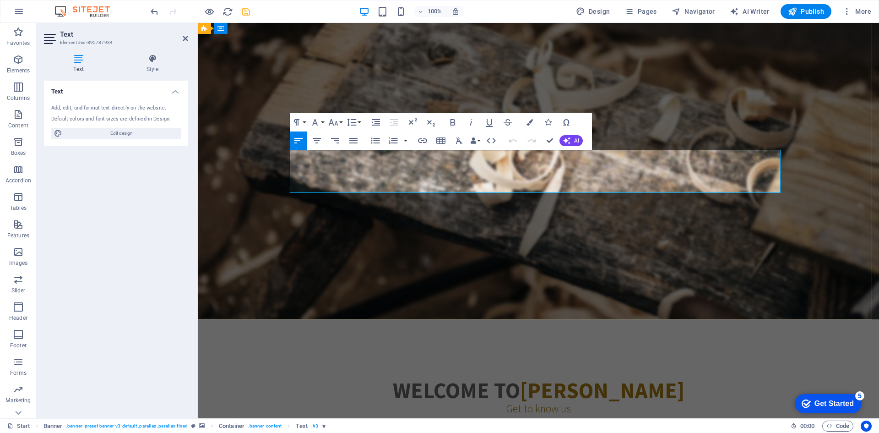
click at [650, 204] on span "We provide professional mining consultancy services to meet diverse industry ne…" at bounding box center [533, 225] width 481 height 43
drag, startPoint x: 677, startPoint y: 207, endPoint x: 837, endPoint y: 206, distance: 160.7
click at [784, 260] on div "About us Our Services" at bounding box center [538, 283] width 491 height 46
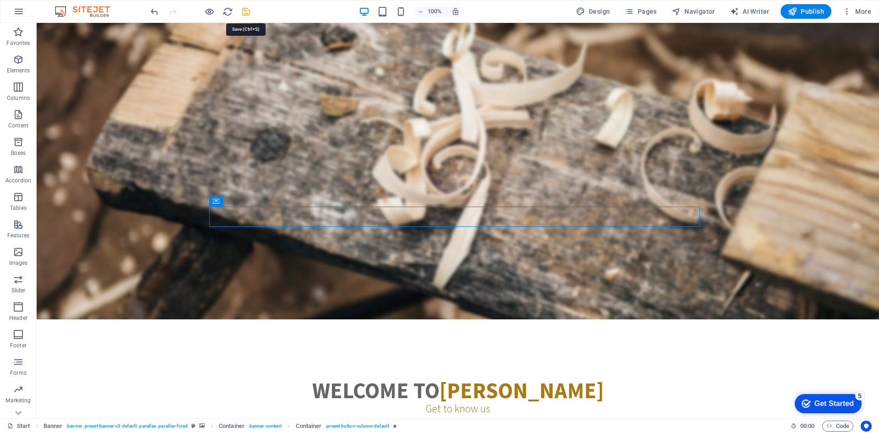
click at [243, 13] on icon "save" at bounding box center [246, 11] width 11 height 11
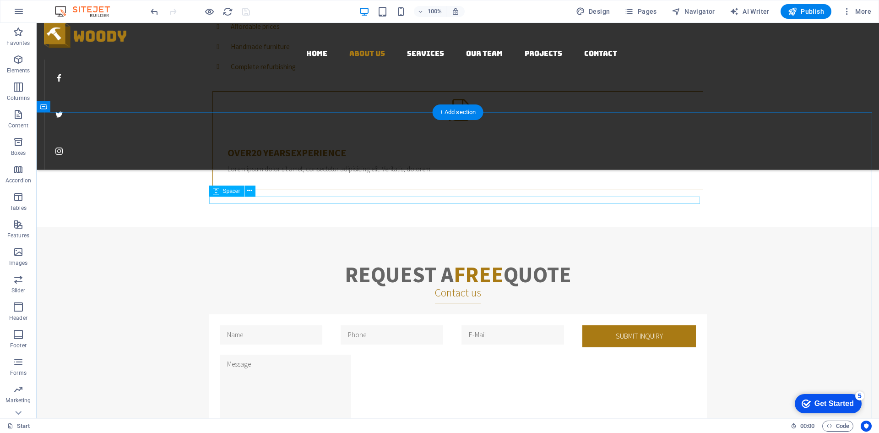
scroll to position [602, 0]
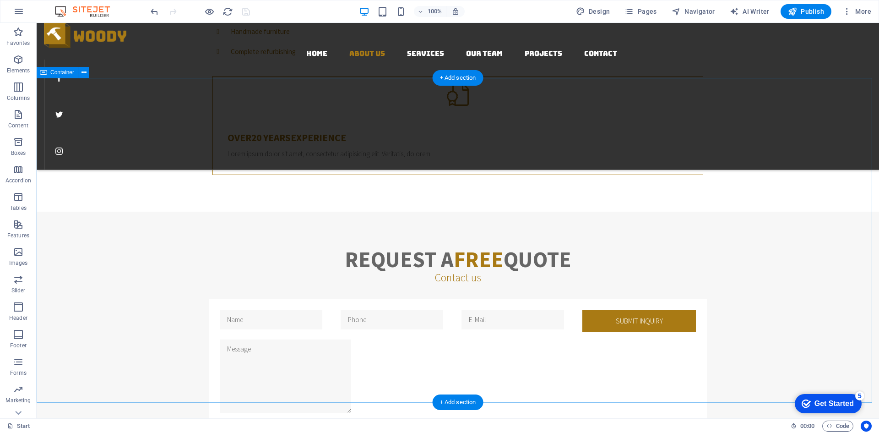
click at [773, 211] on div "Request a Free Quote Contact us Submit inquiry Unreadable? Load new I have read…" at bounding box center [458, 385] width 842 height 348
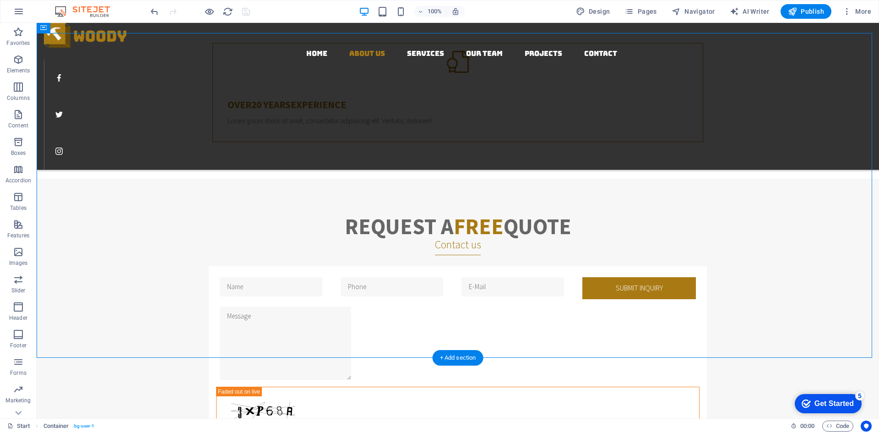
scroll to position [648, 0]
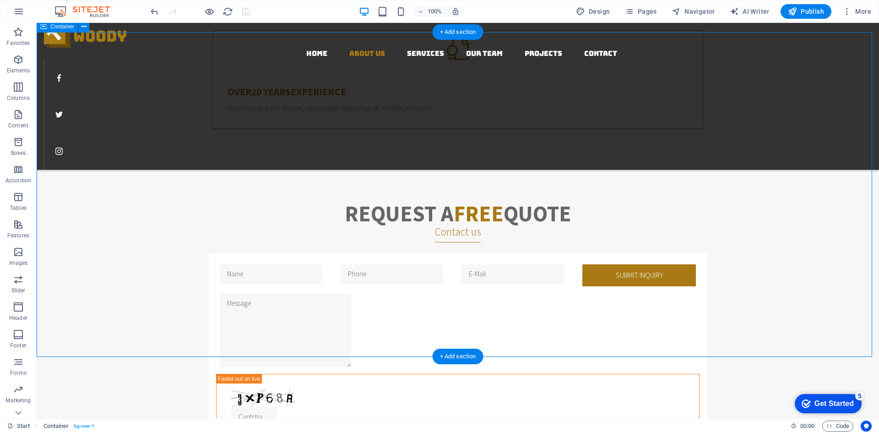
click at [80, 166] on div "Request a Free Quote Contact us Submit inquiry Unreadable? Load new I have read…" at bounding box center [458, 340] width 842 height 348
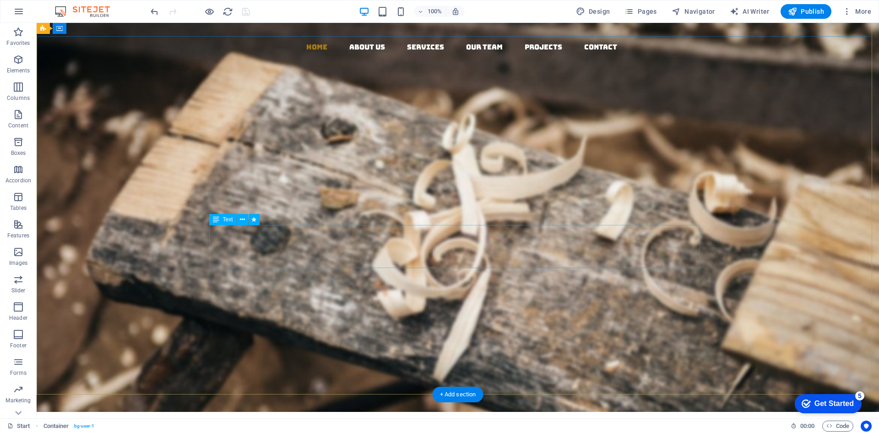
scroll to position [0, 0]
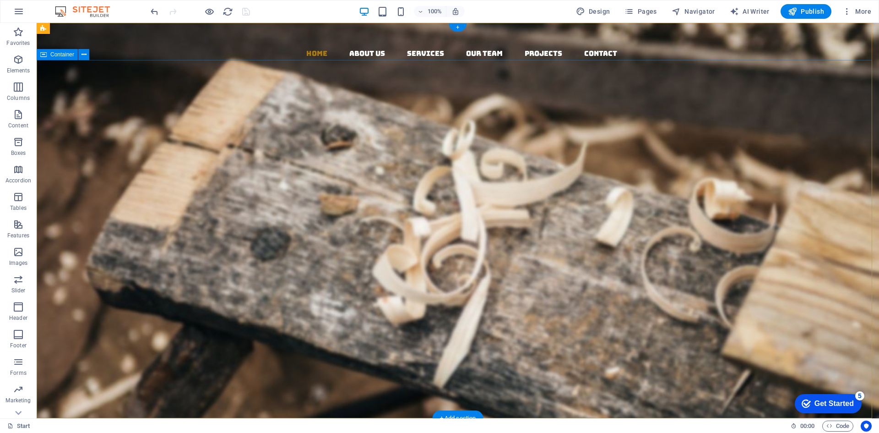
click at [350, 170] on div "mining ­ made with Passion We provide professional mining consultancy services …" at bounding box center [458, 305] width 842 height 271
click at [710, 320] on div "mining ­ made with Passion We provide professional mining consultancy services …" at bounding box center [458, 305] width 842 height 271
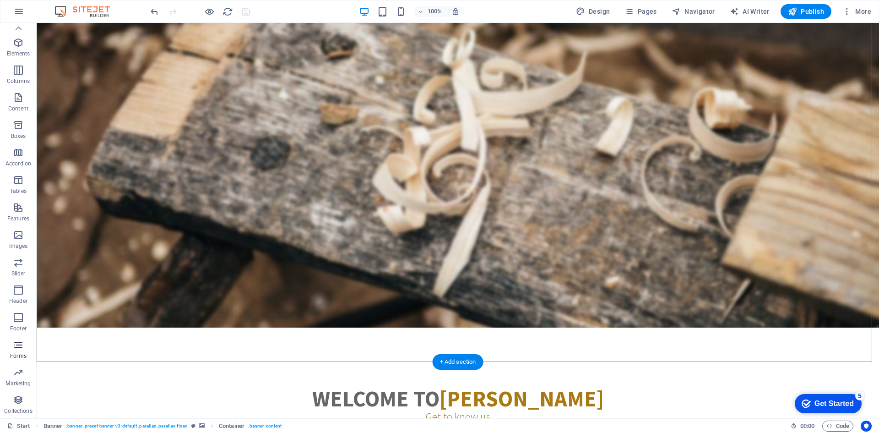
scroll to position [92, 0]
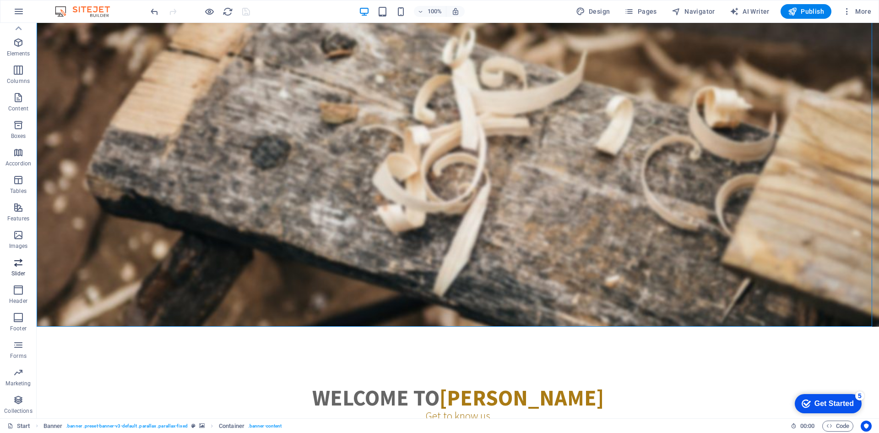
click at [22, 257] on icon "button" at bounding box center [18, 262] width 11 height 11
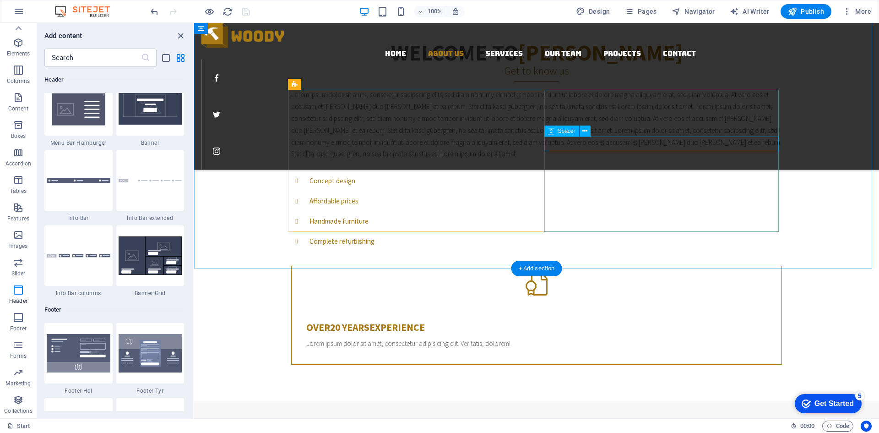
scroll to position [412, 0]
click at [244, 13] on div at bounding box center [200, 11] width 103 height 15
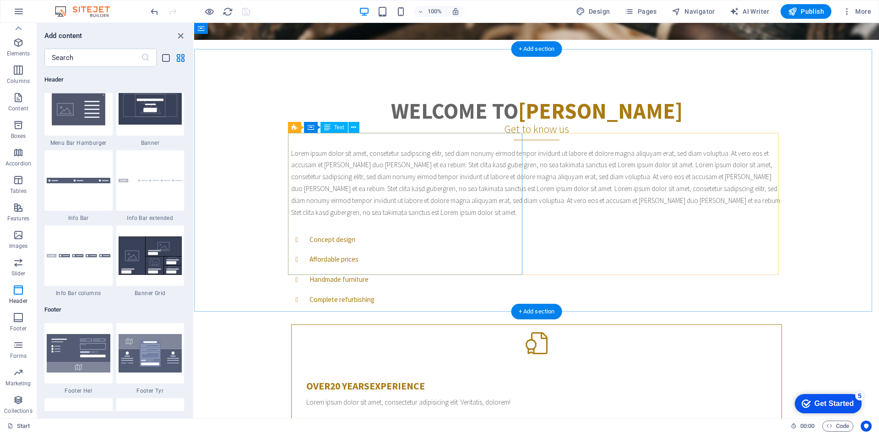
scroll to position [366, 0]
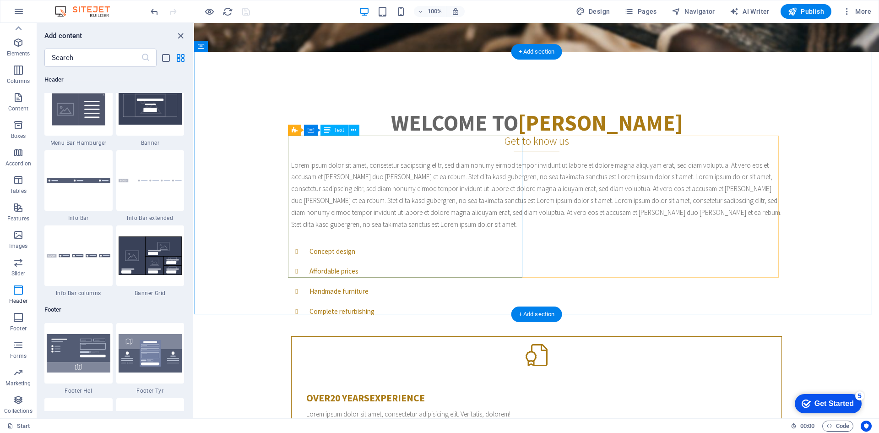
click at [406, 194] on div "Lorem ipsum dolor sit amet, consetetur sadipscing elitr, sed diam nonumy eirmod…" at bounding box center [536, 194] width 491 height 71
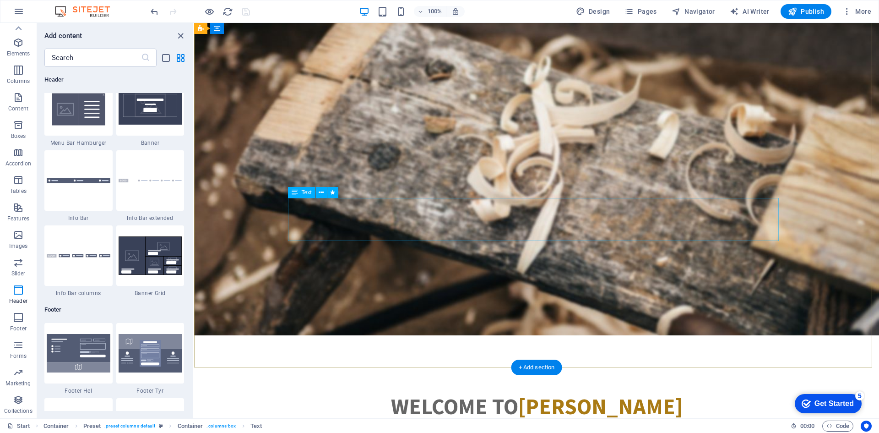
scroll to position [0, 0]
